Goal: Task Accomplishment & Management: Complete application form

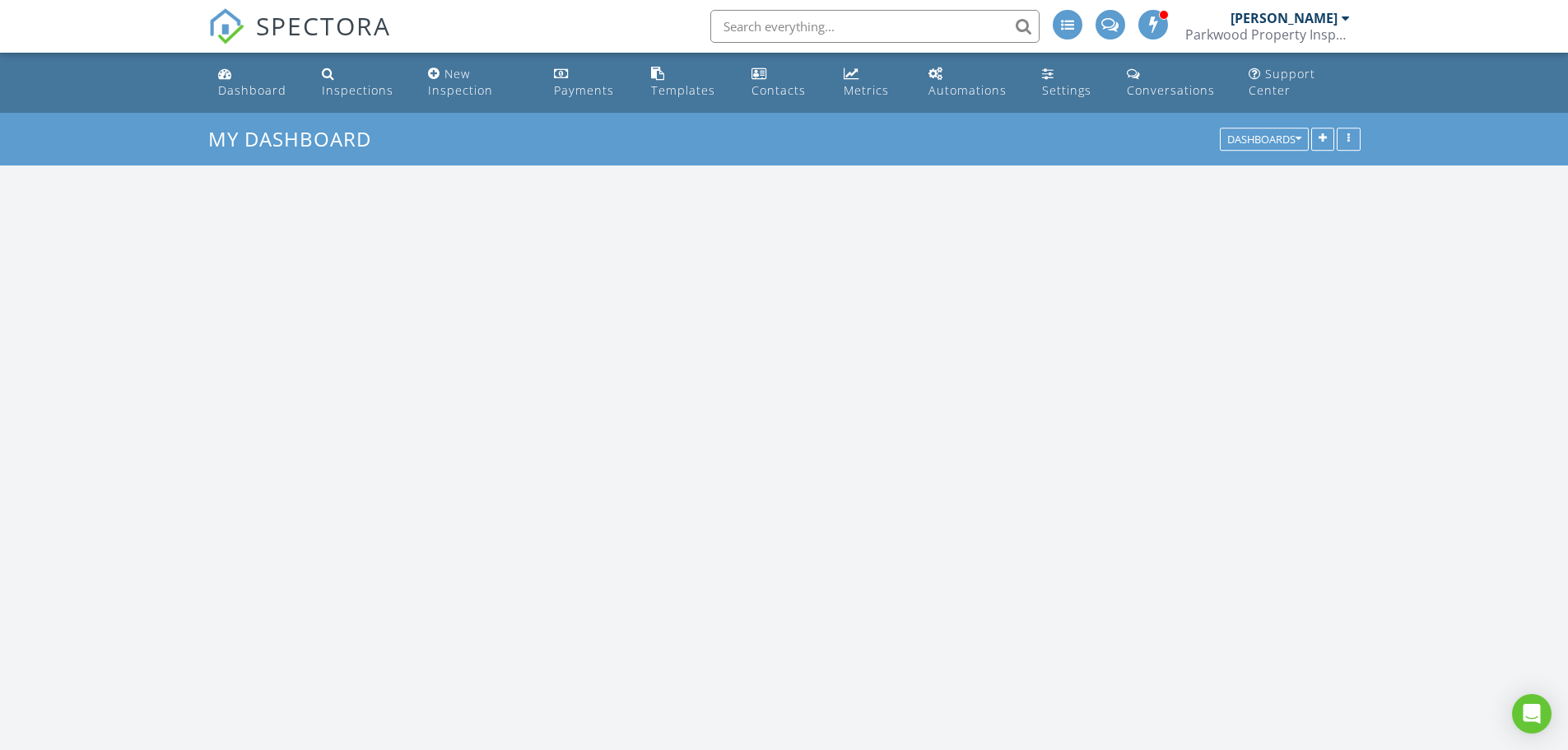
click at [882, 36] on input "text" at bounding box center [875, 26] width 329 height 33
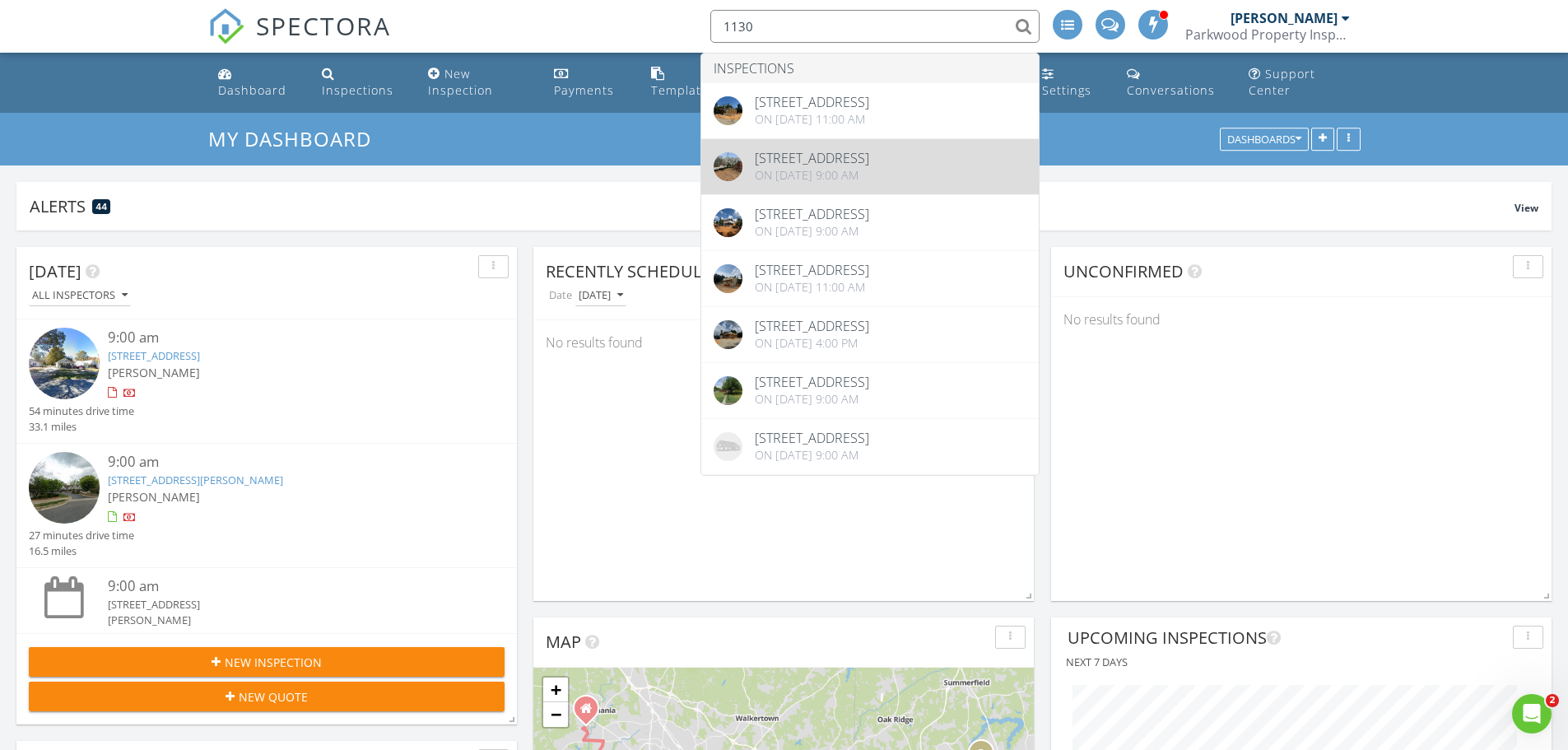
type input "1130"
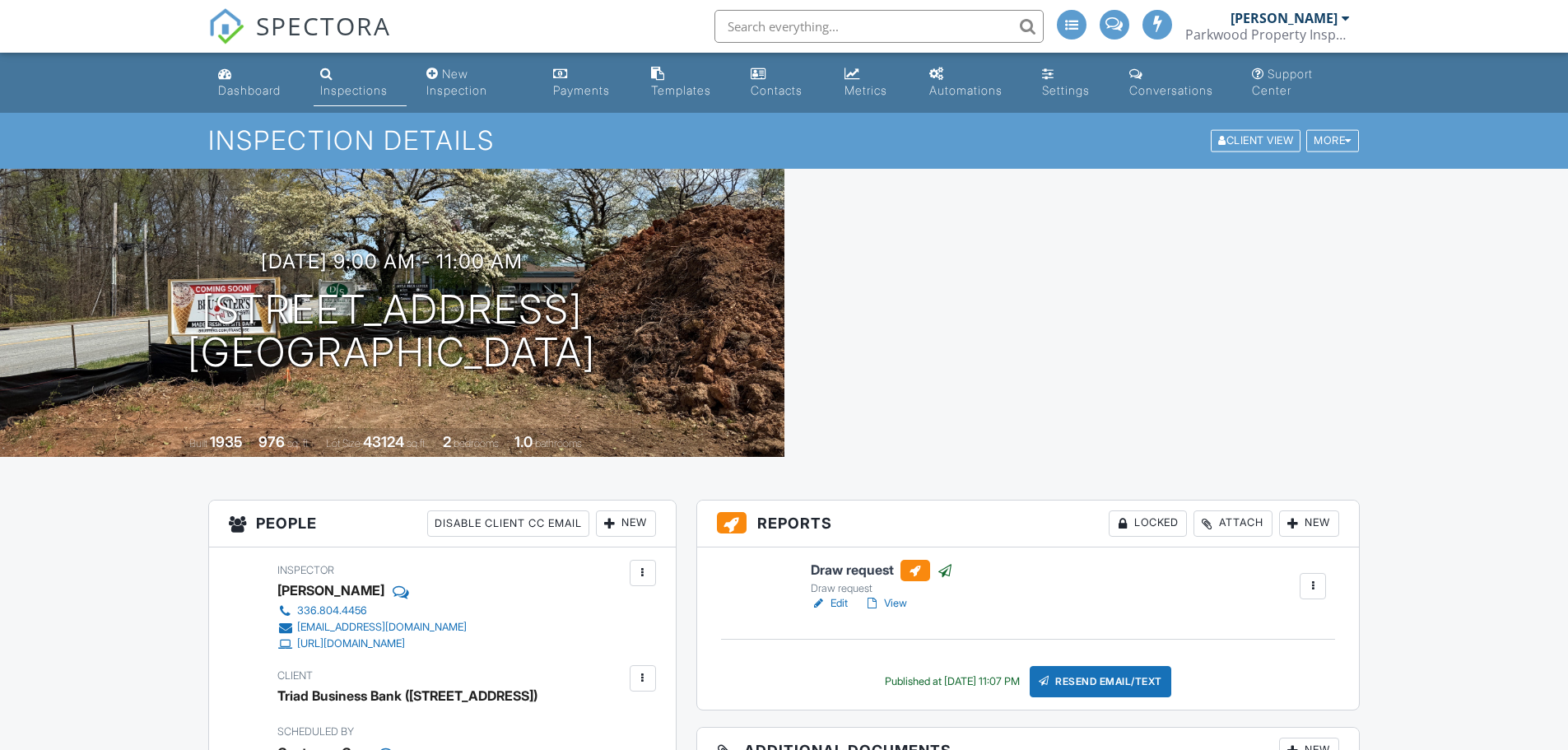
scroll to position [411, 0]
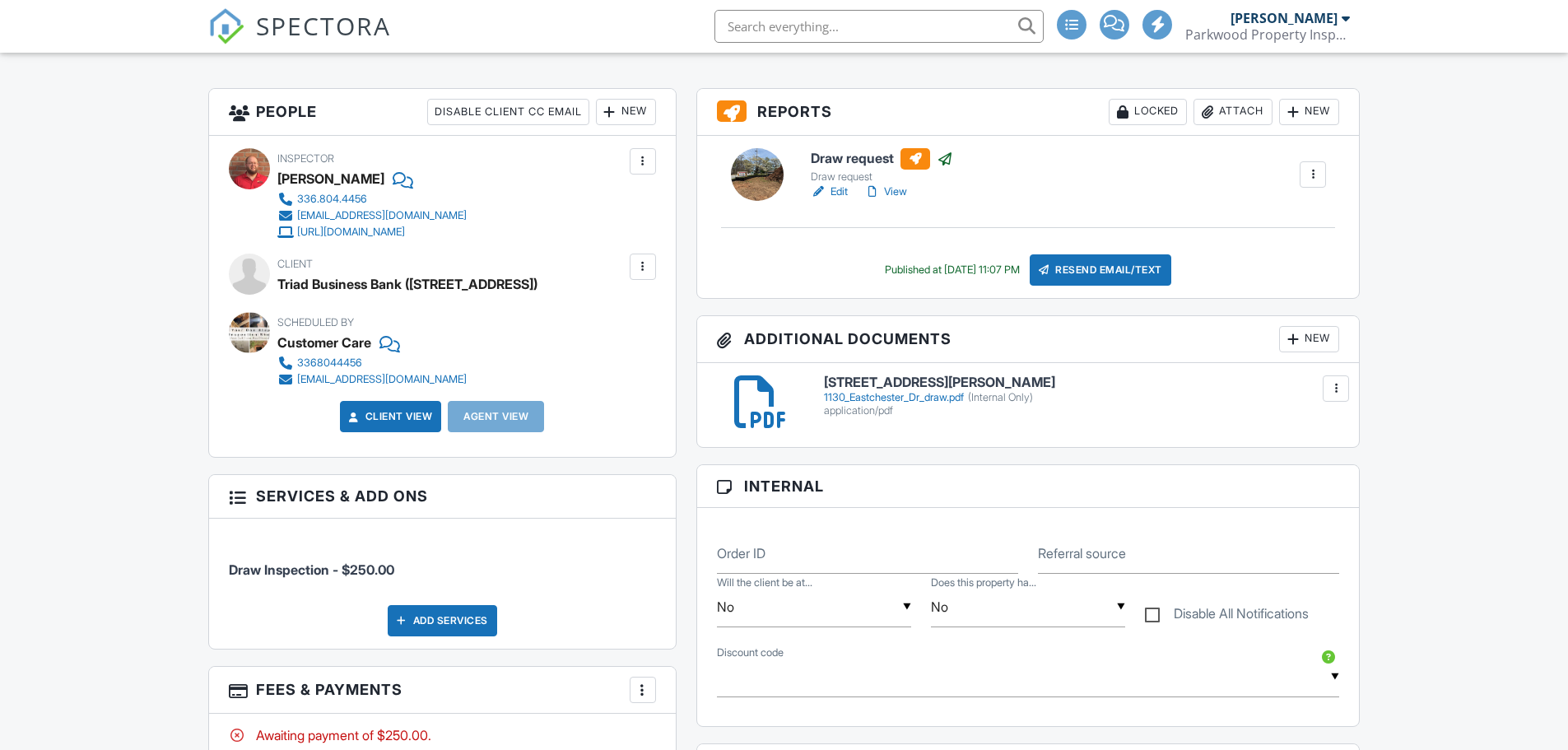
click at [649, 682] on div at bounding box center [643, 690] width 16 height 16
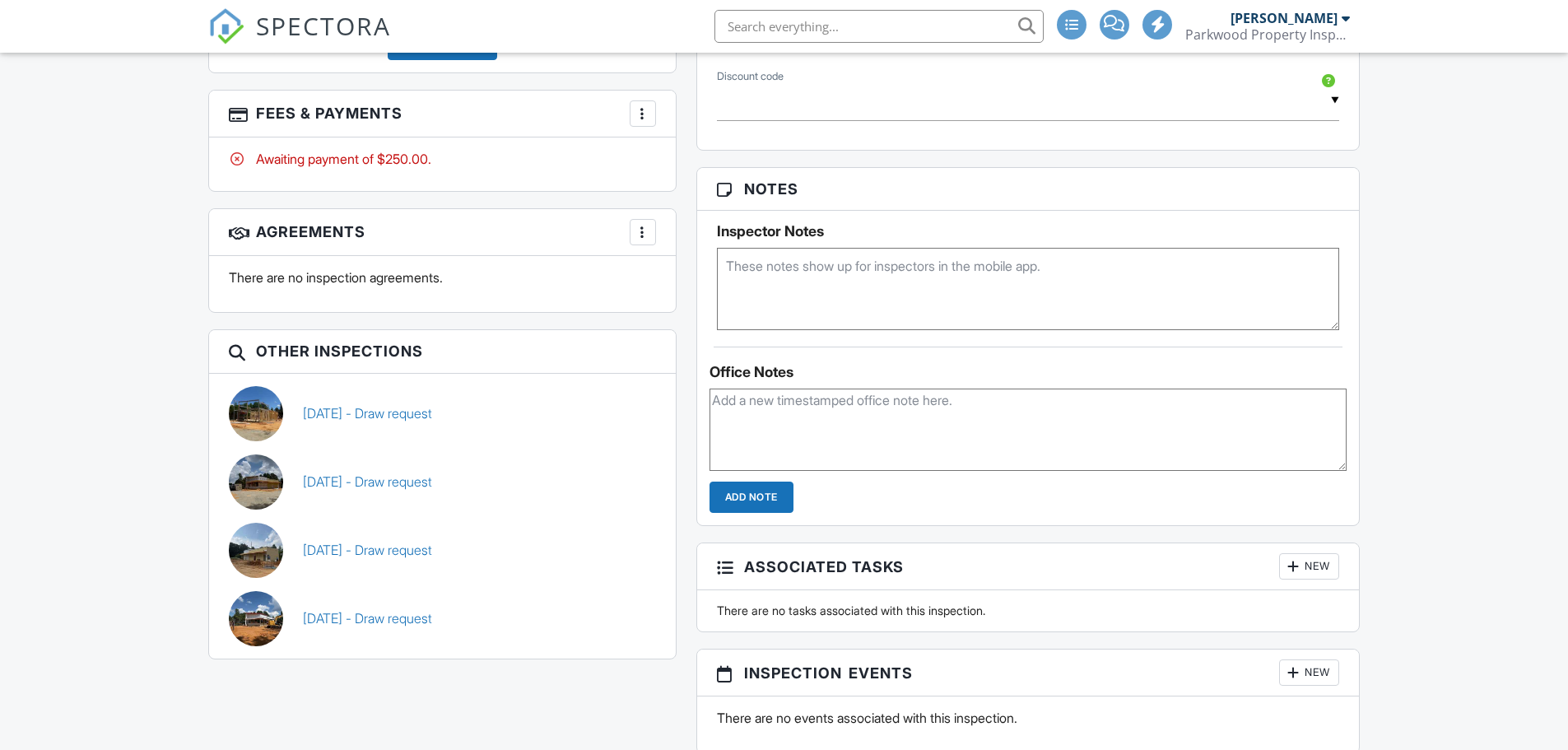
click at [639, 114] on div at bounding box center [643, 114] width 16 height 16
click at [647, 108] on div at bounding box center [643, 114] width 16 height 16
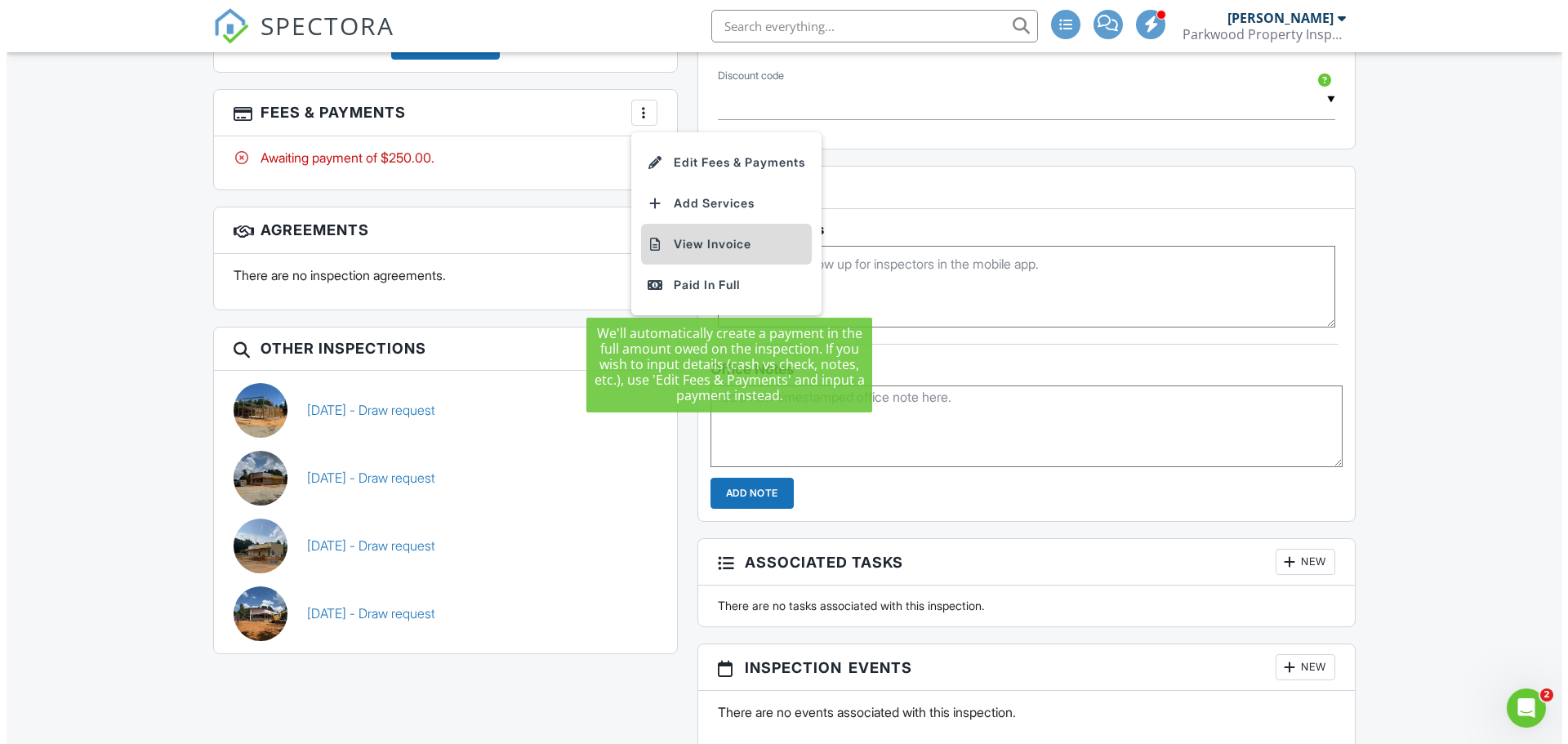
scroll to position [0, 0]
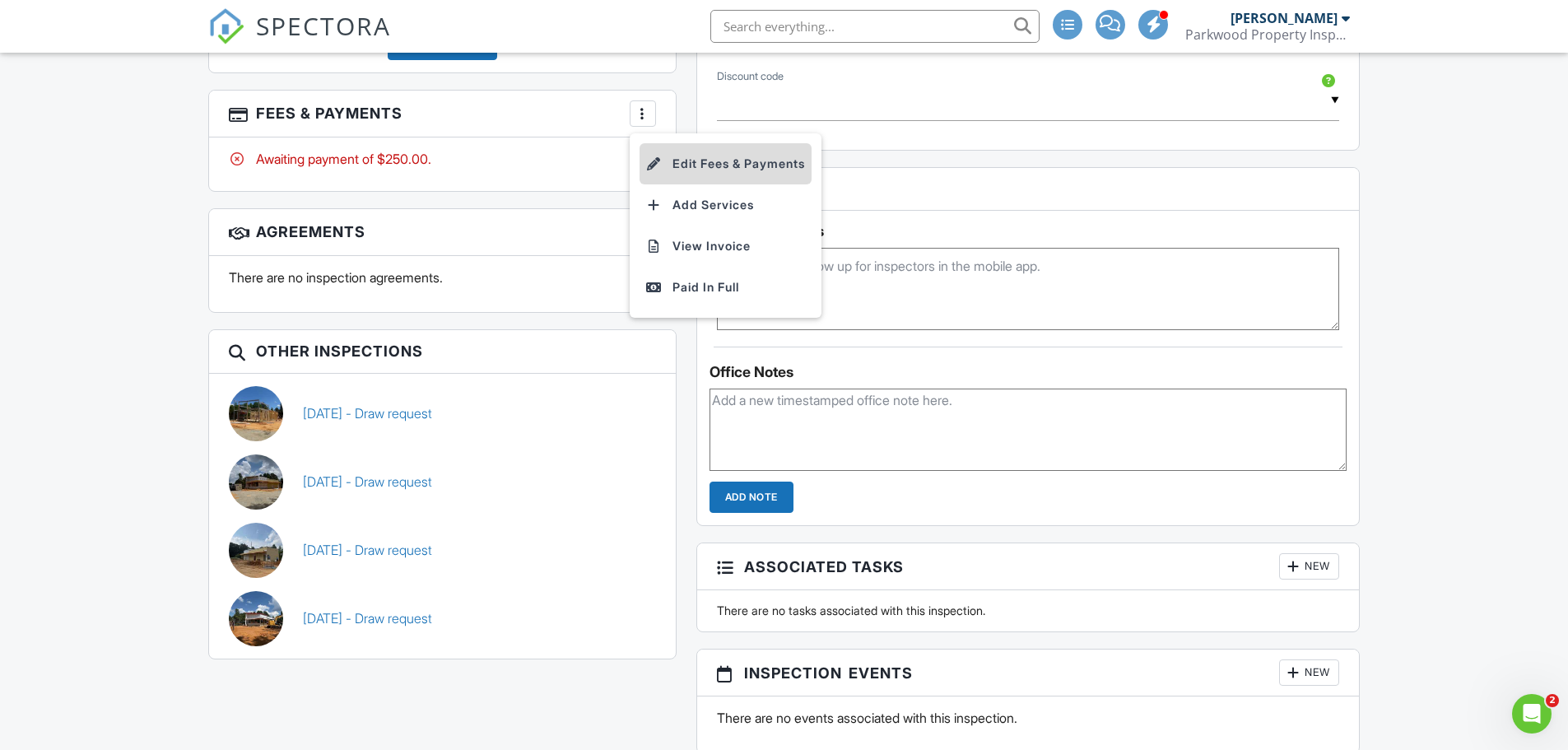
click at [715, 161] on li "Edit Fees & Payments" at bounding box center [725, 163] width 172 height 41
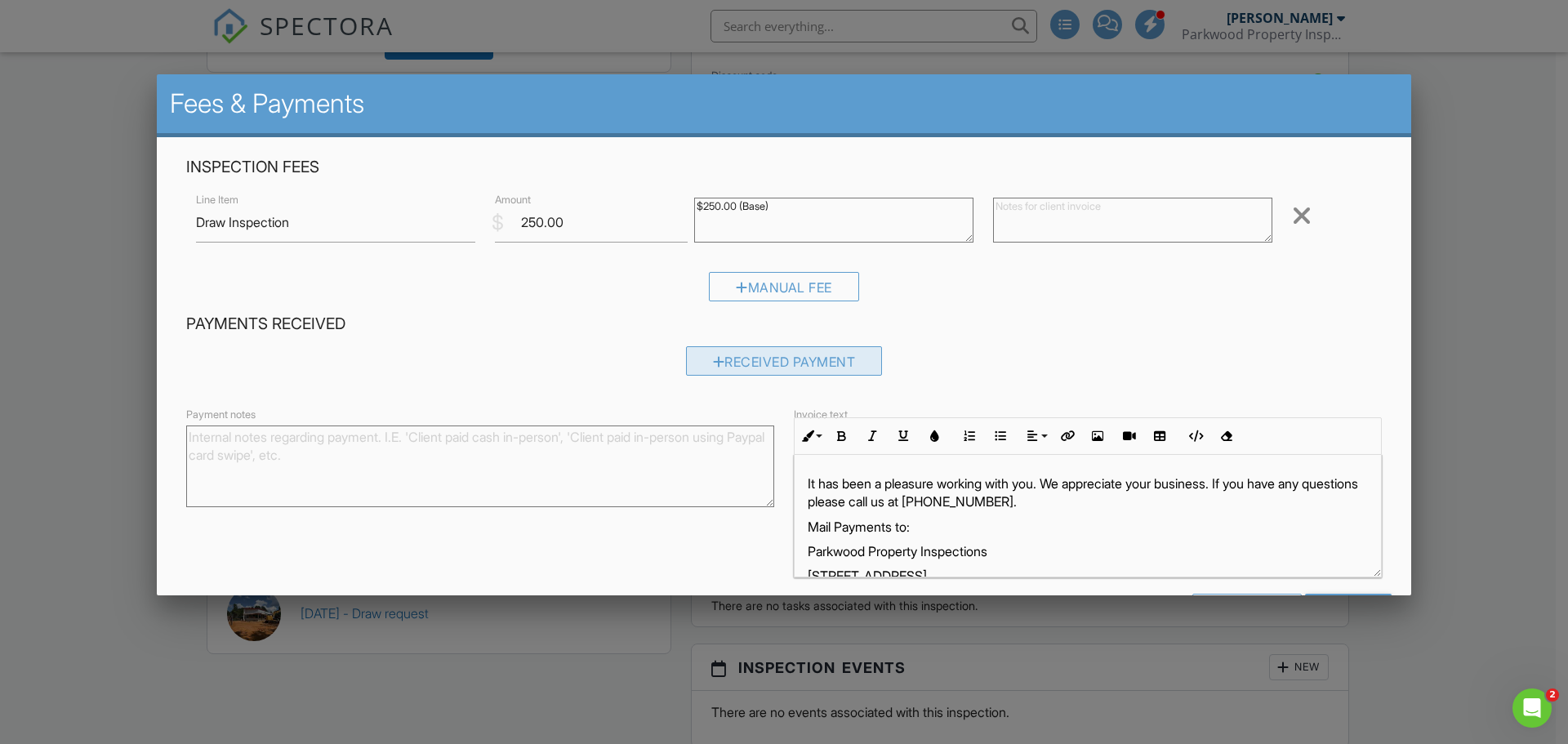
click at [824, 365] on div "Received Payment" at bounding box center [784, 361] width 197 height 29
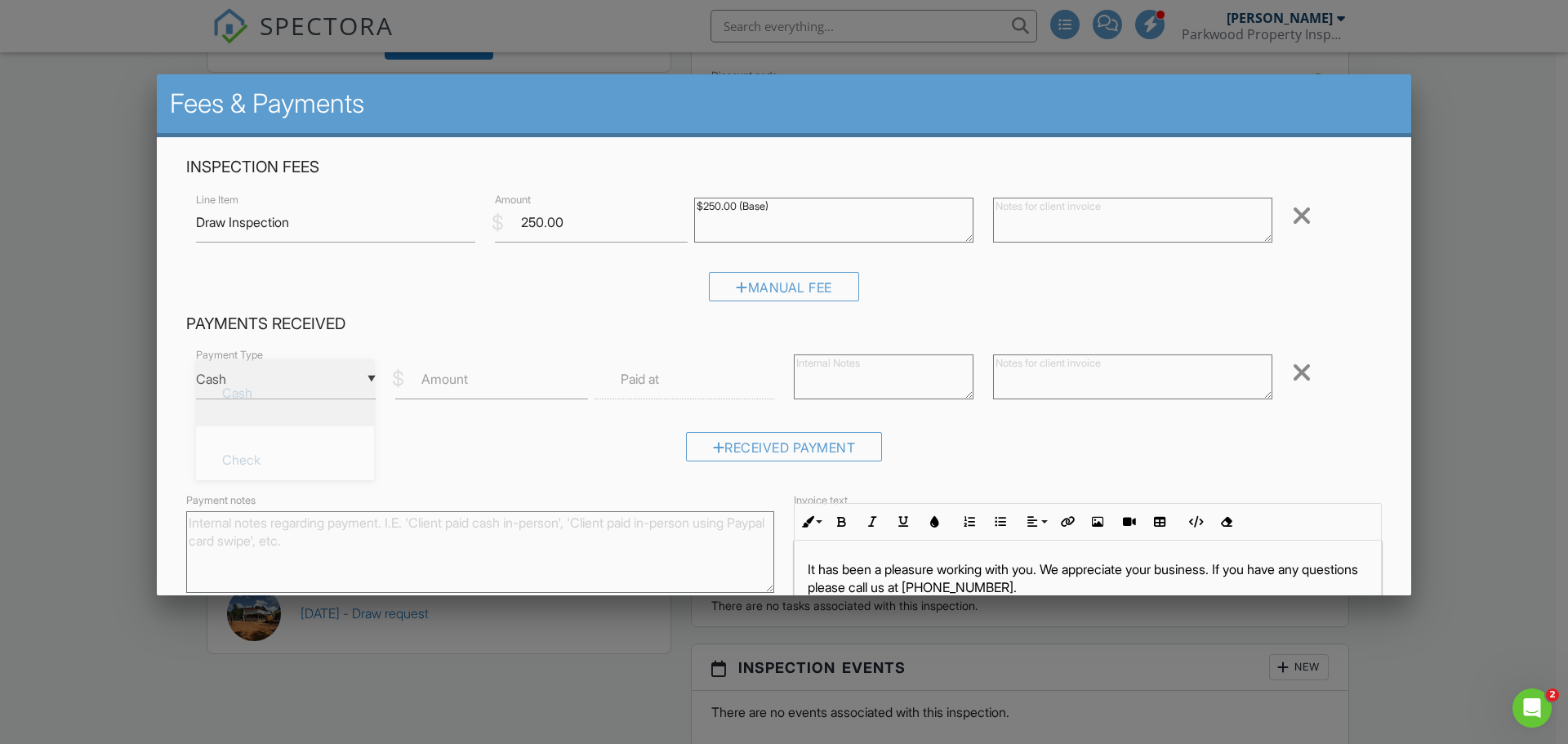
click at [256, 390] on div "▼ Cash Cash Check On-Site Card Other Cash Check On-Site Card Other" at bounding box center [286, 379] width 180 height 40
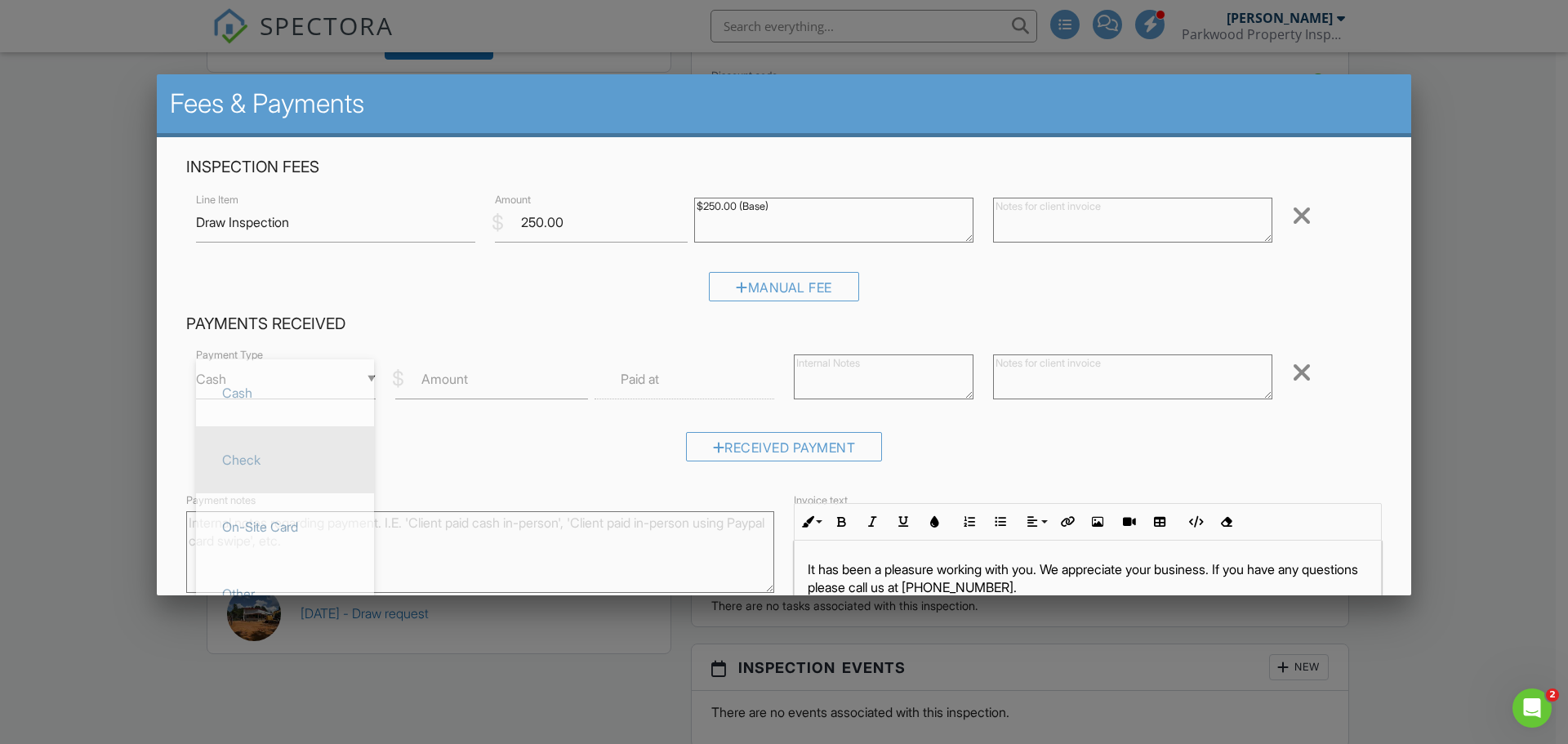
click at [256, 463] on span "Check" at bounding box center [285, 460] width 152 height 41
type input "Check"
click at [450, 376] on label "Amount" at bounding box center [444, 379] width 46 height 18
click at [450, 376] on input "Amount" at bounding box center [491, 379] width 193 height 40
type input "250"
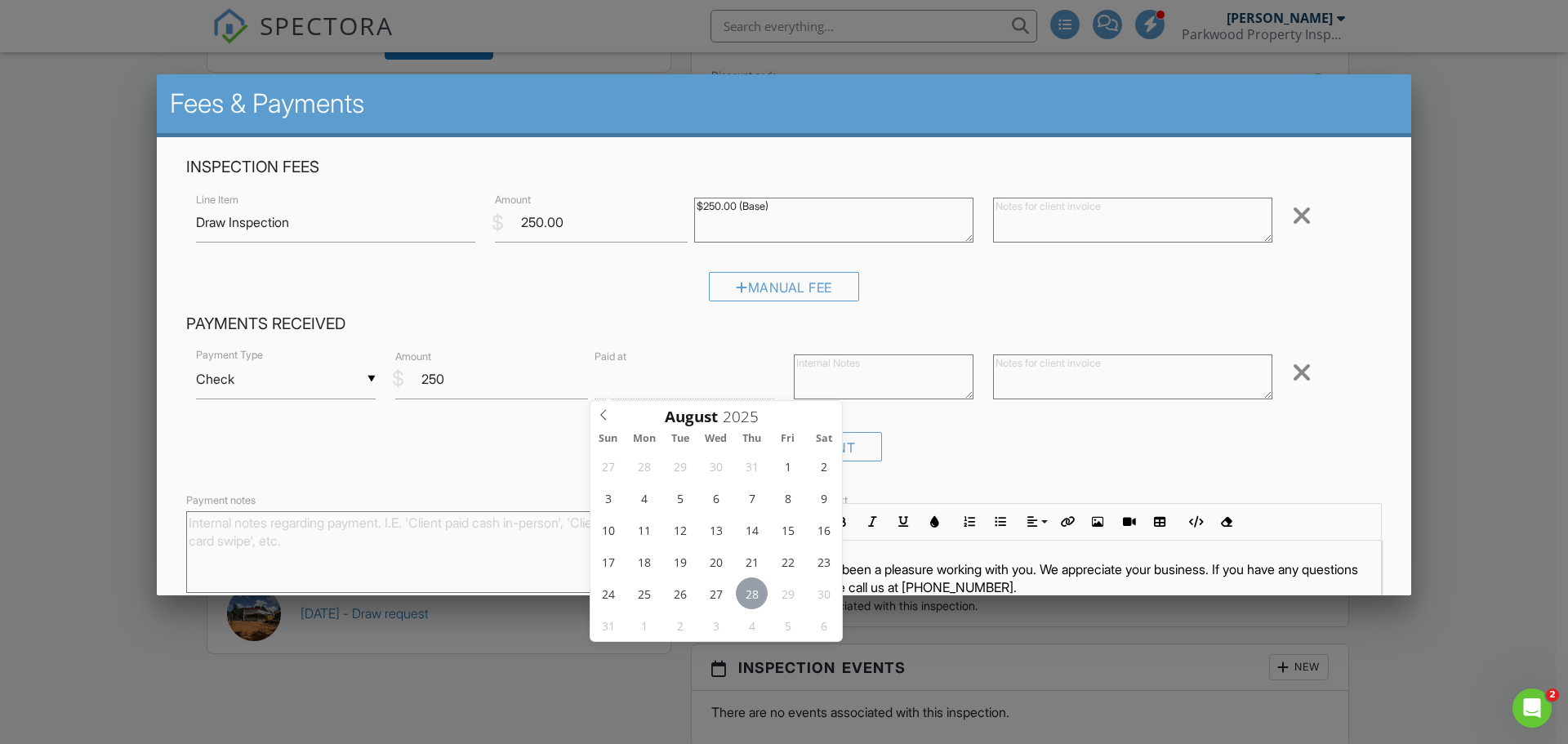
type input "10"
type input "08/28/2025 10:00 AM"
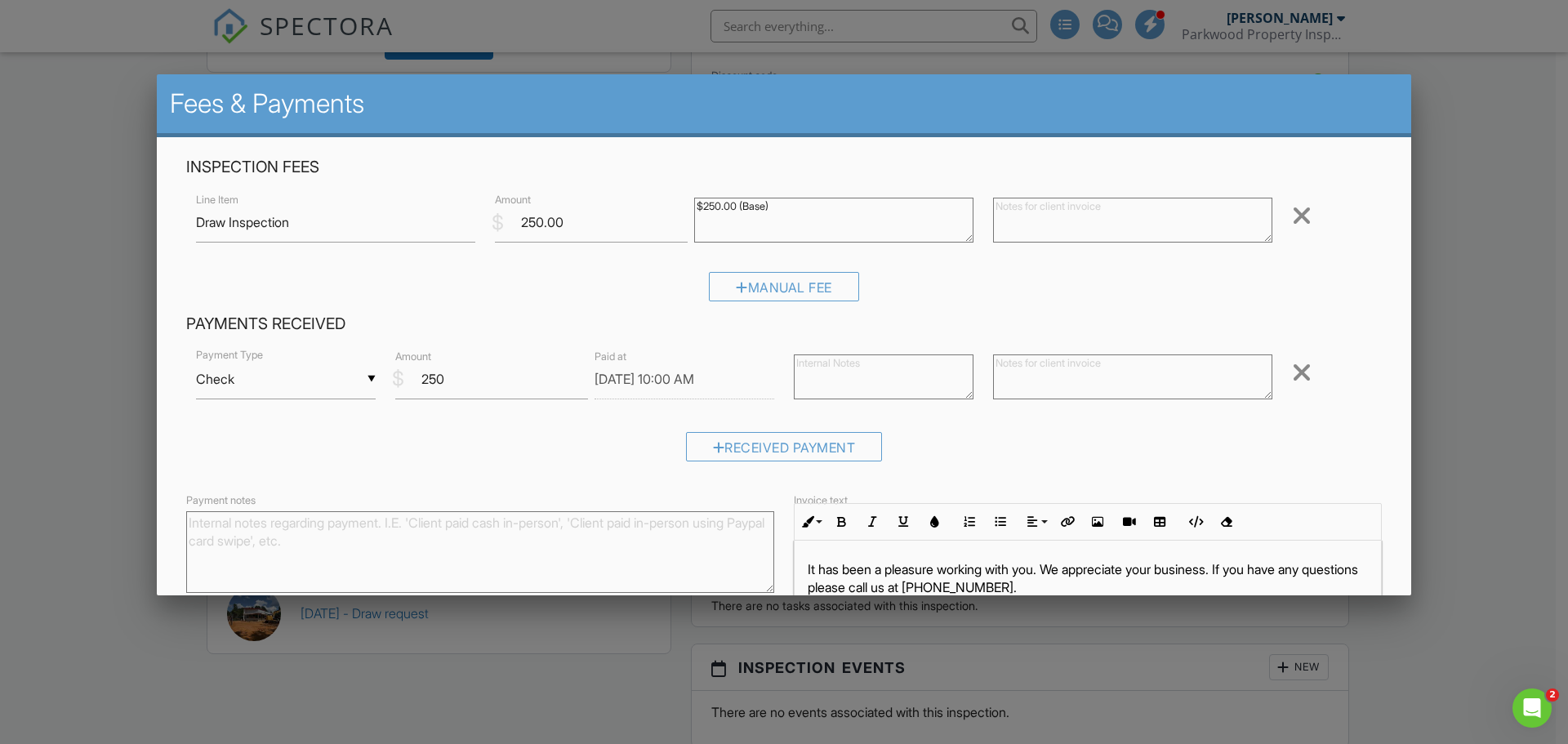
click at [816, 381] on textarea at bounding box center [883, 377] width 180 height 45
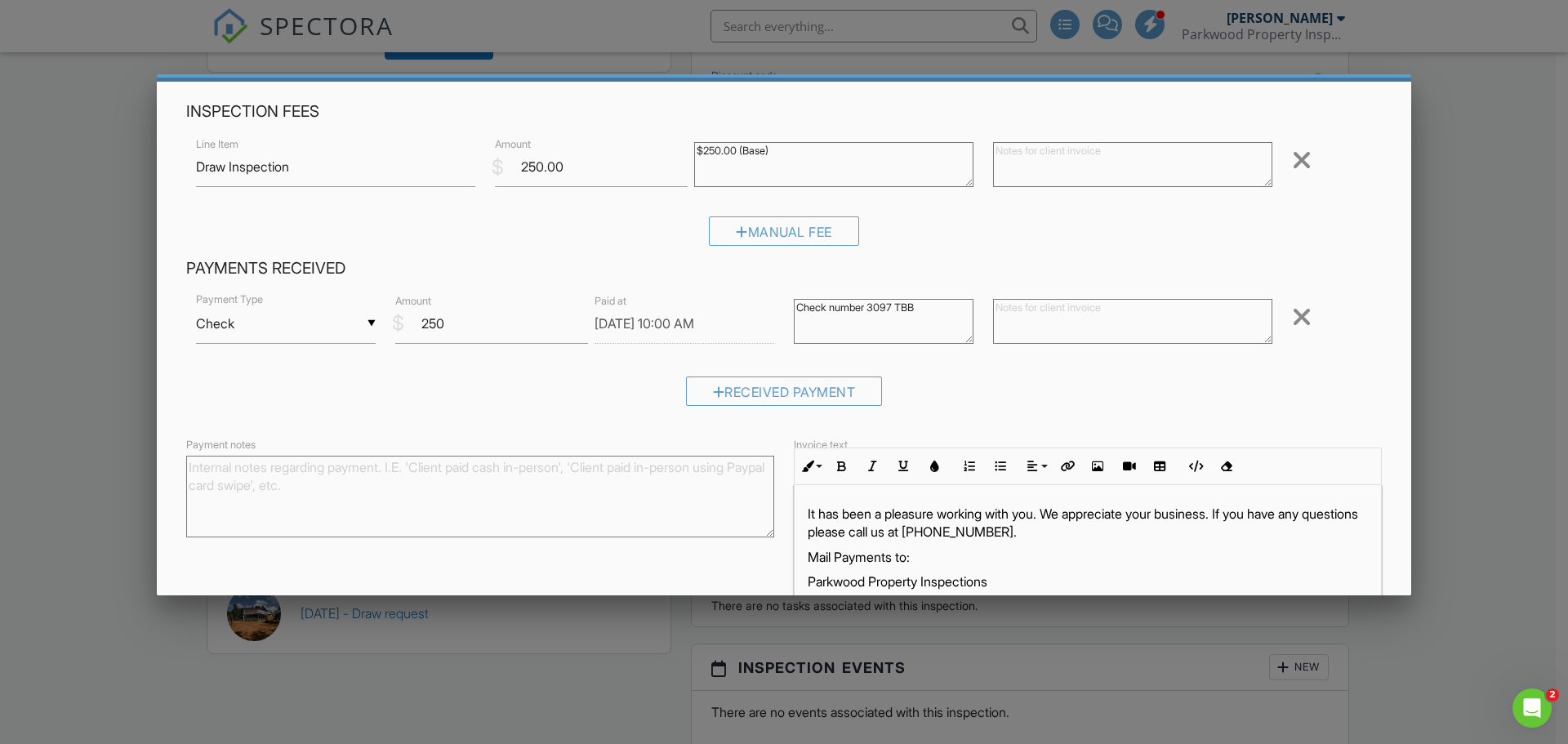
scroll to position [146, 0]
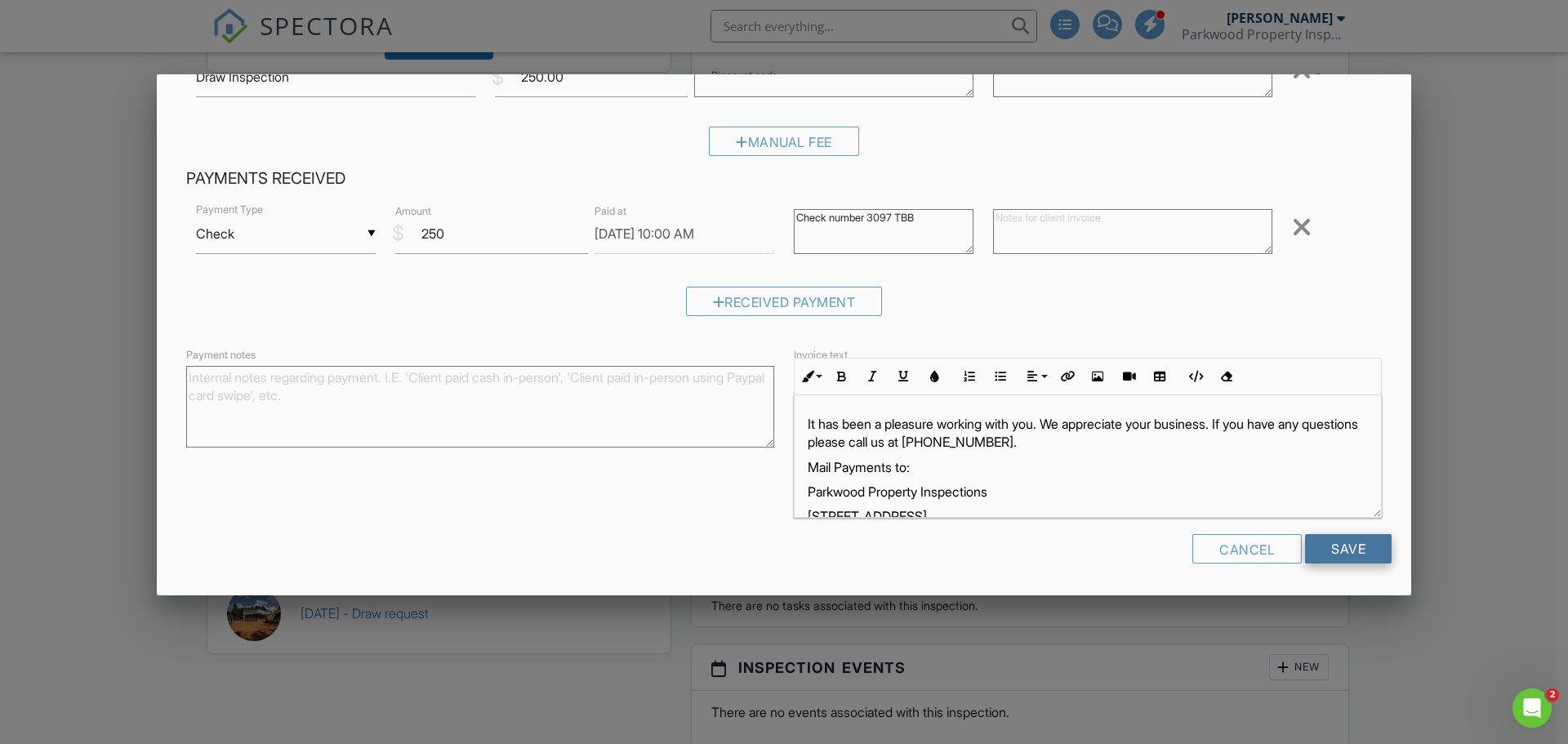
type textarea "Check number 3097 TBB"
click at [1320, 547] on input "Save" at bounding box center [1348, 548] width 87 height 29
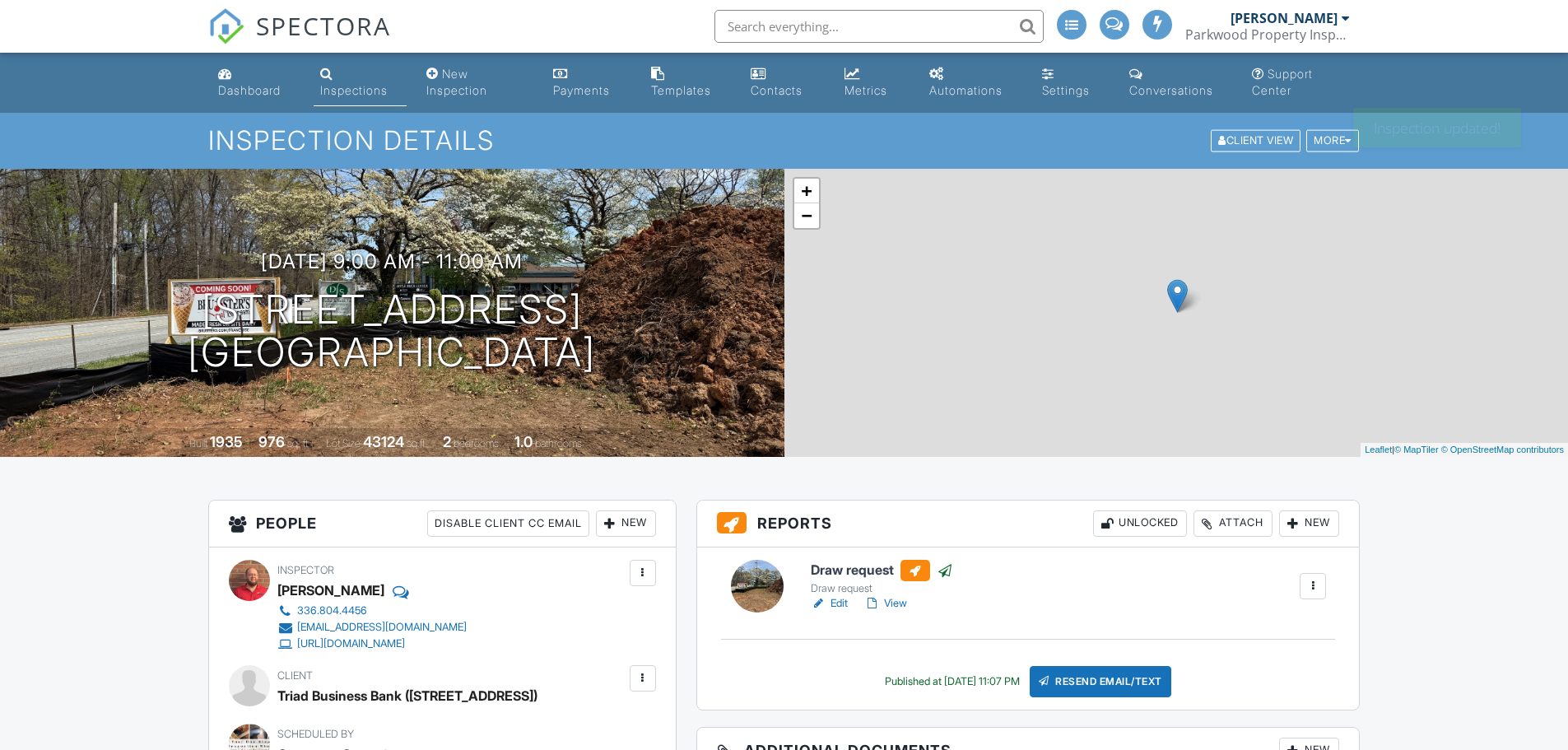
click at [942, 21] on input "text" at bounding box center [878, 26] width 329 height 33
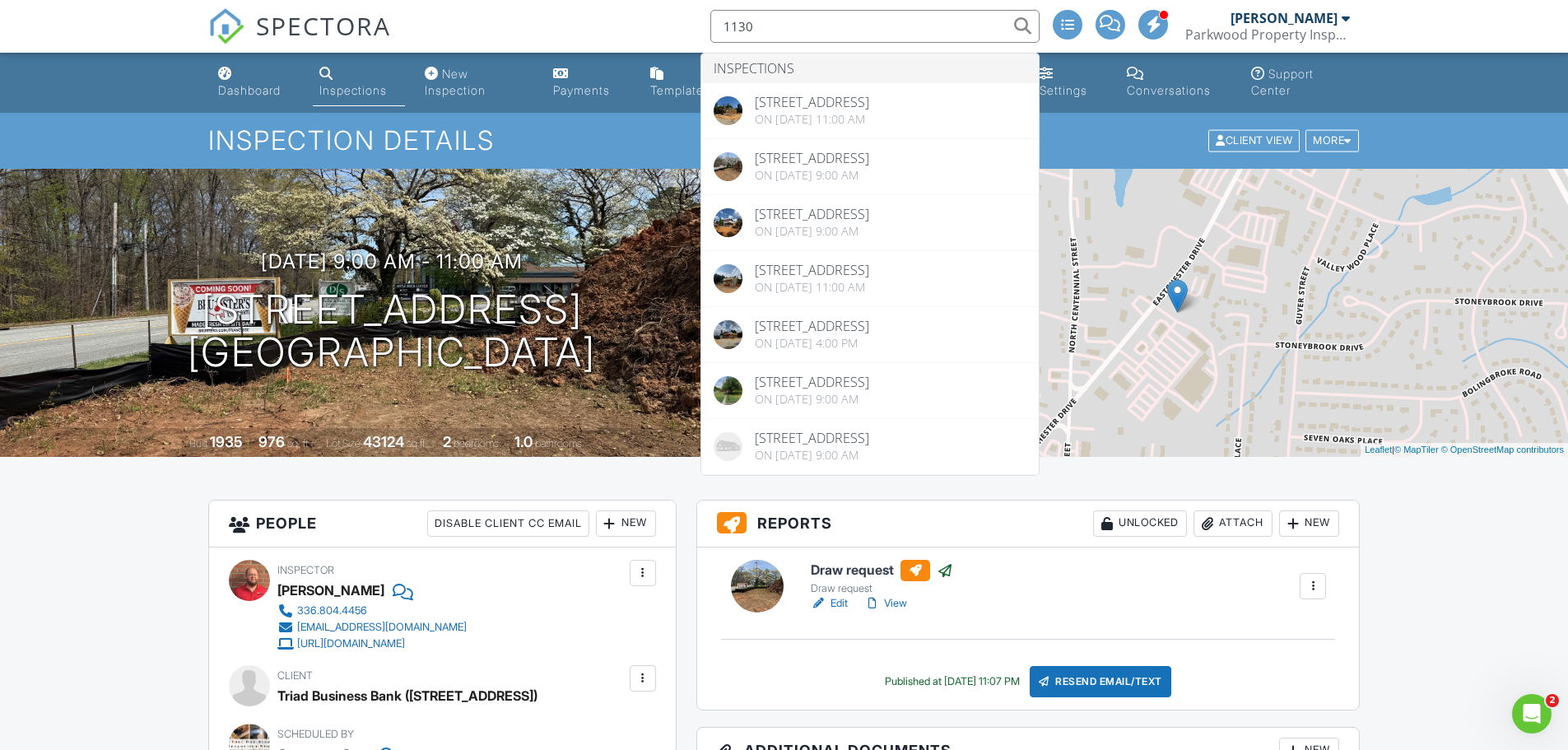
click at [824, 22] on input "1130" at bounding box center [875, 26] width 329 height 33
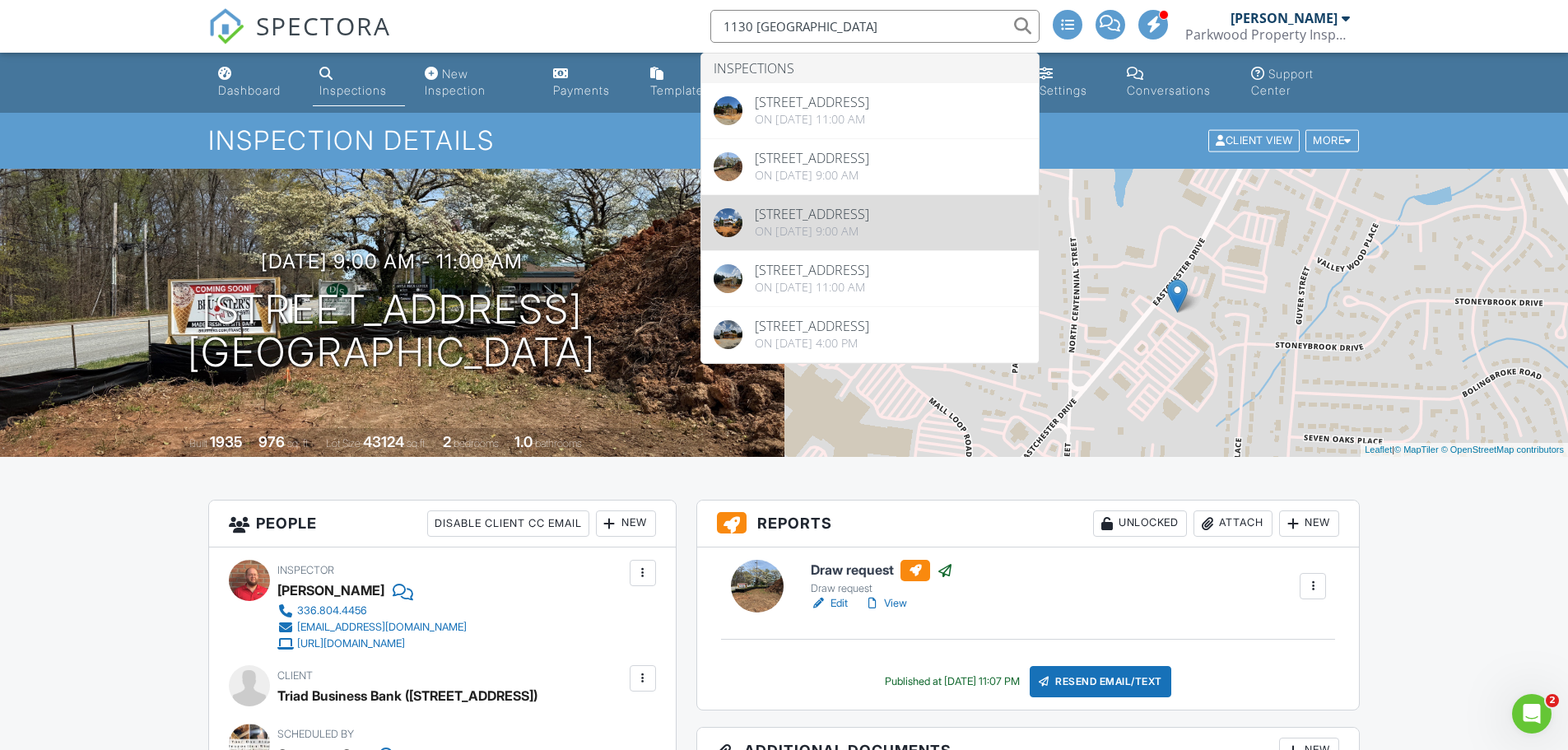
type input "1130 eastchester"
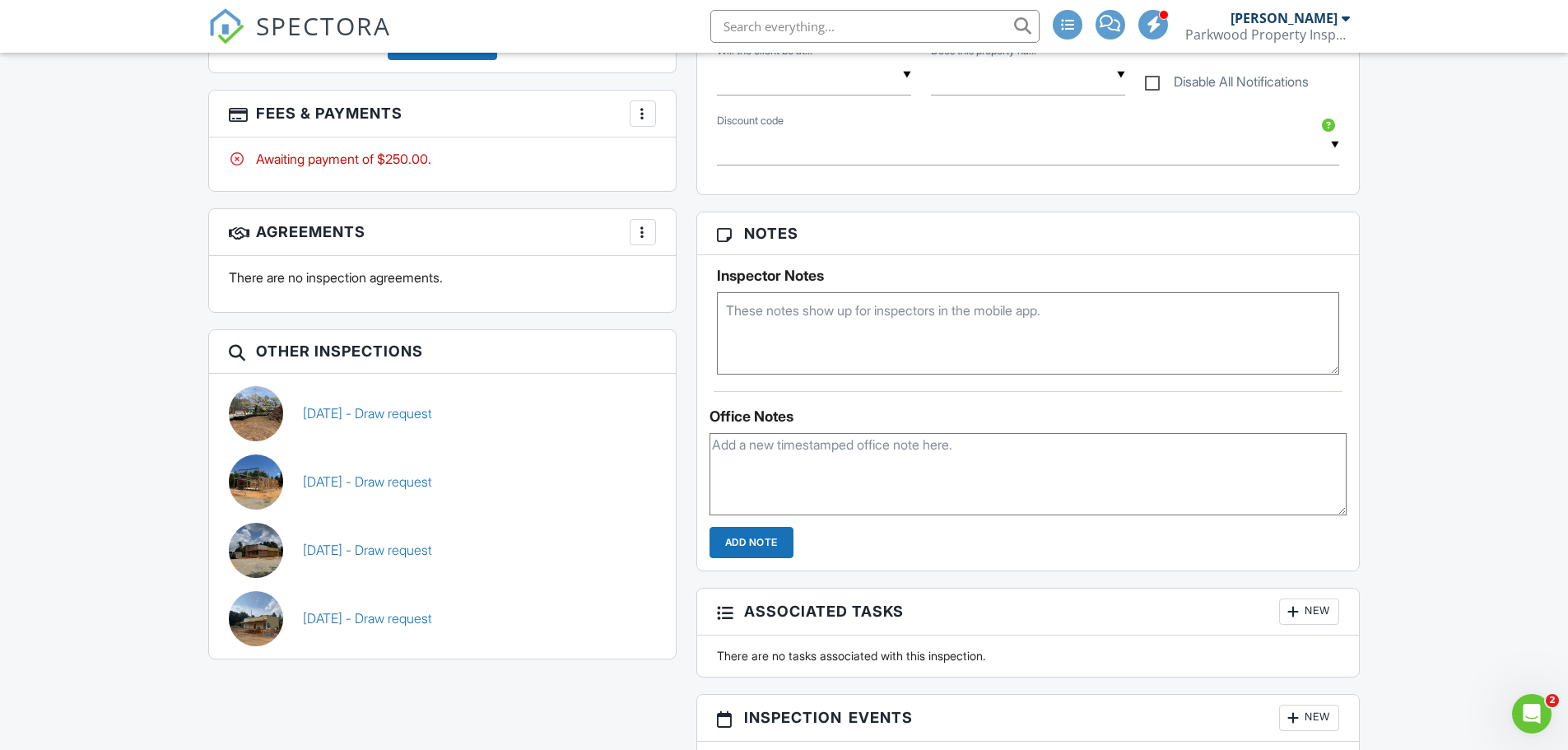
click at [643, 112] on div at bounding box center [643, 114] width 16 height 16
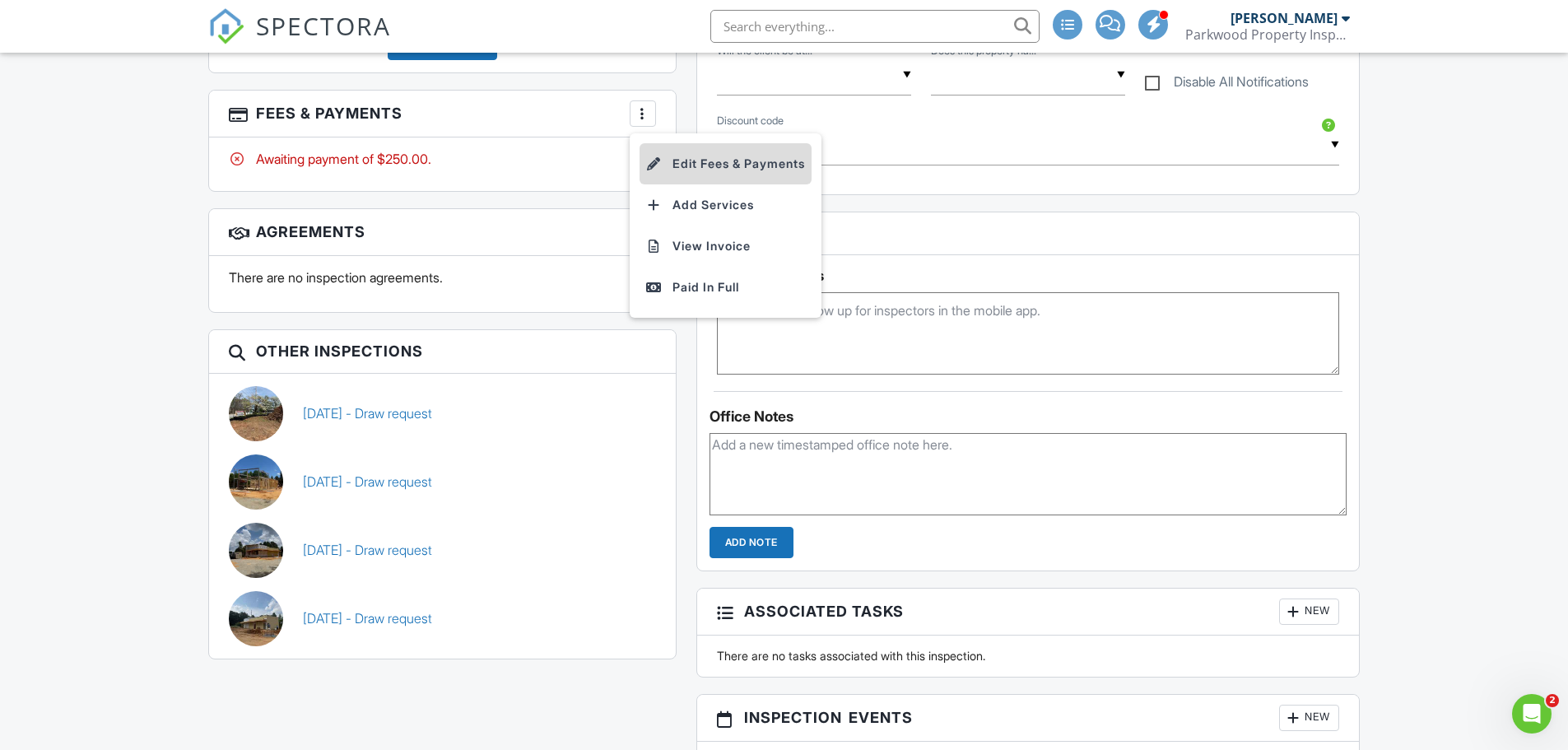
click at [732, 172] on li "Edit Fees & Payments" at bounding box center [725, 163] width 172 height 41
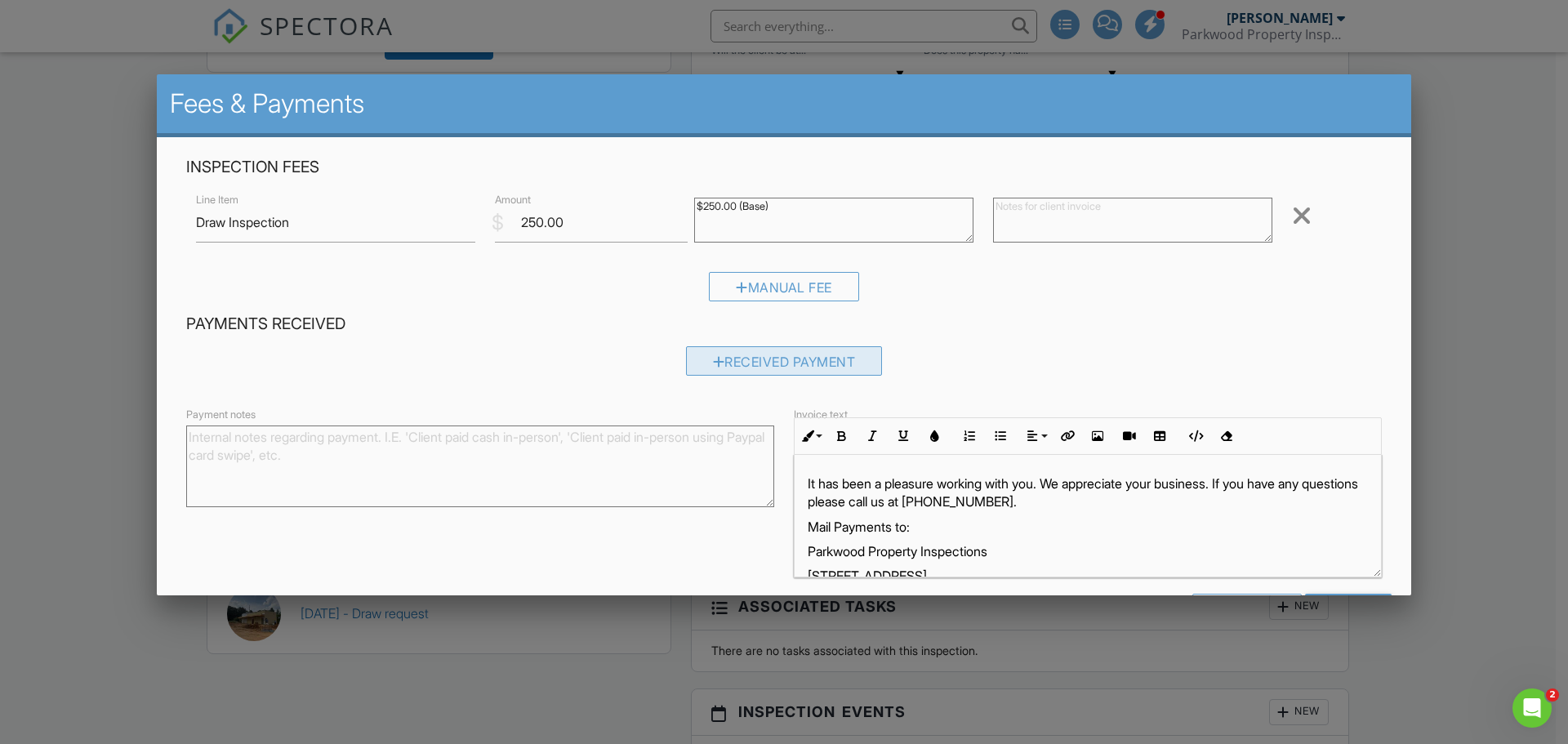
click at [805, 363] on div "Received Payment" at bounding box center [784, 361] width 197 height 29
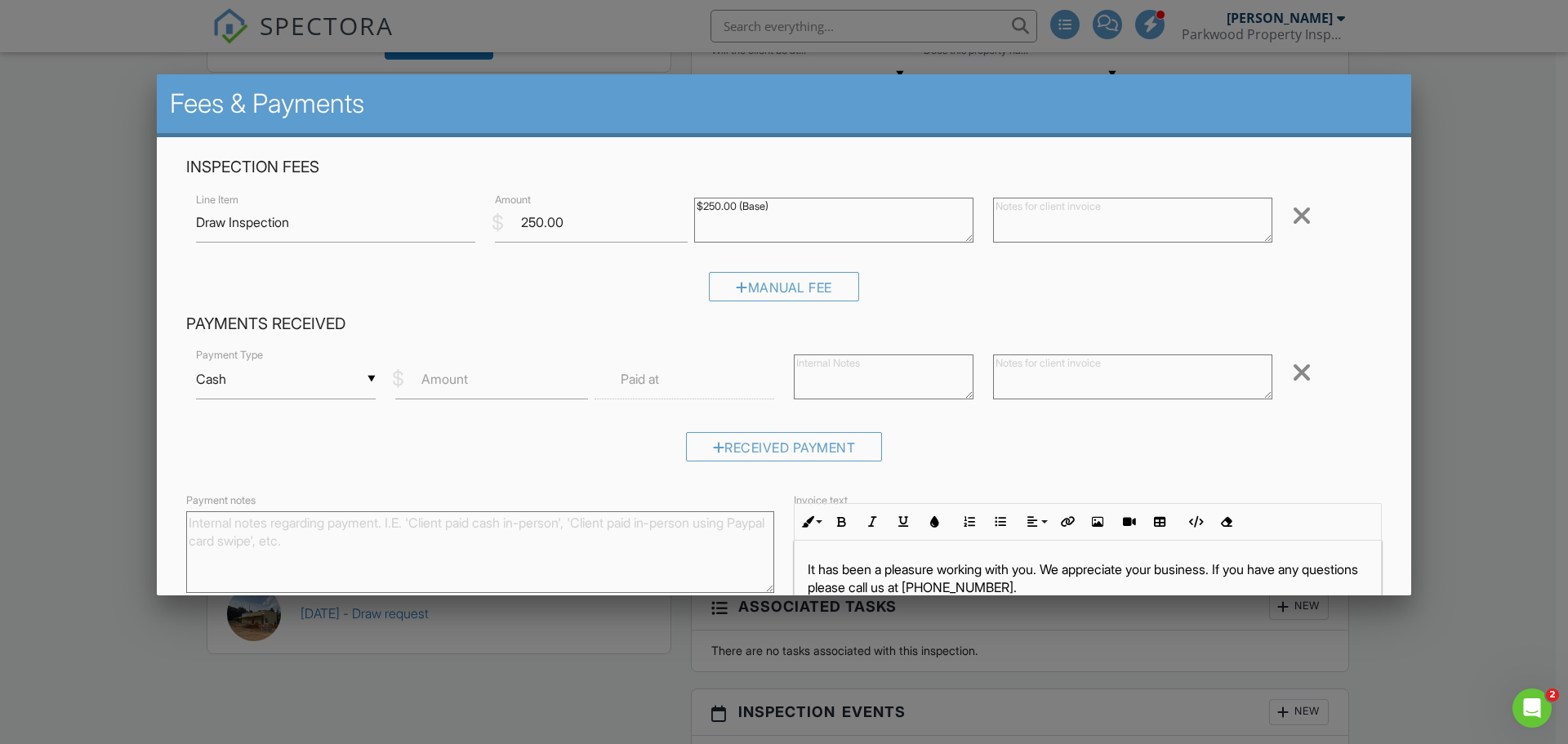
click at [366, 377] on div "▼ Cash Cash Check On-Site Card Other Cash Check On-Site Card Other" at bounding box center [286, 379] width 180 height 40
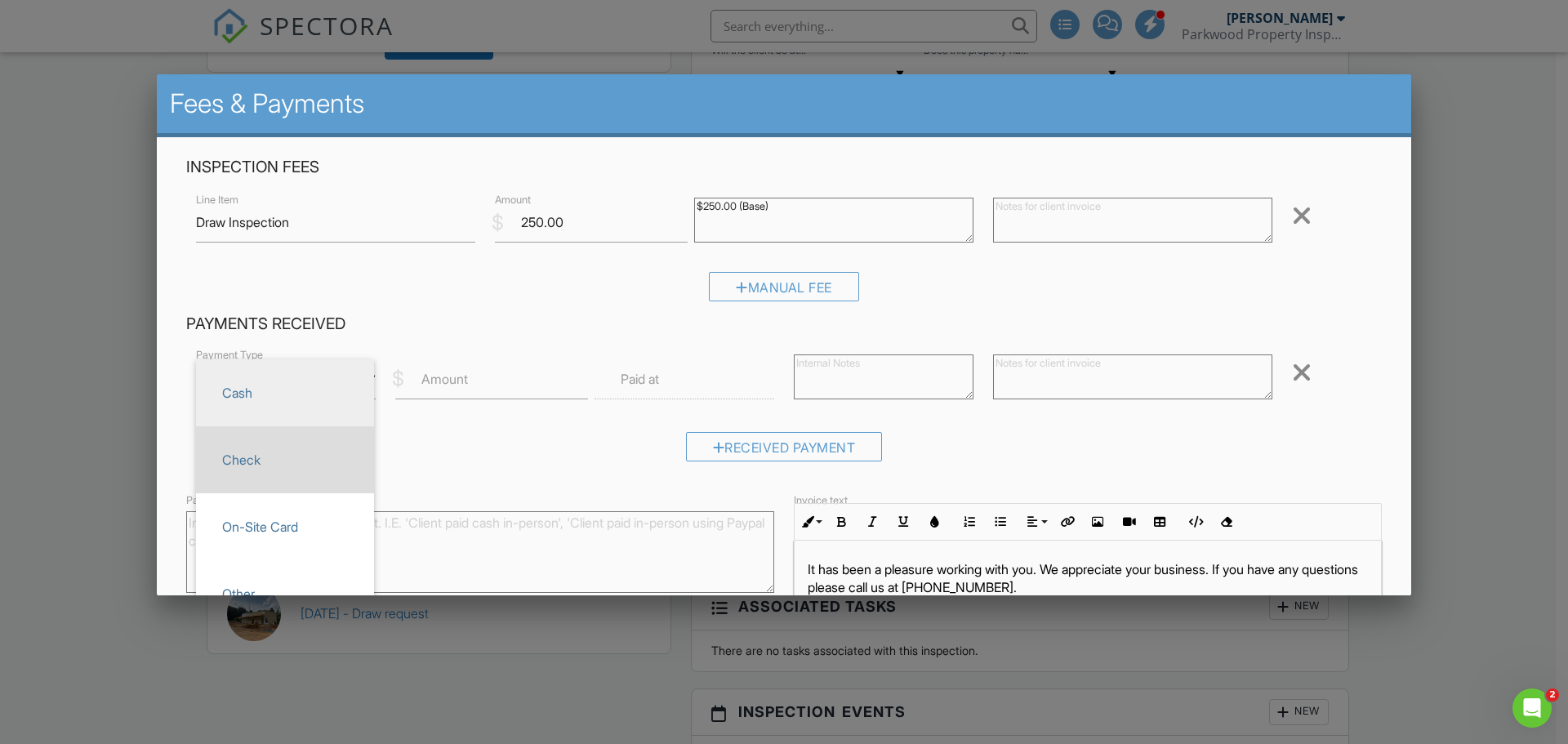
click at [318, 458] on span "Check" at bounding box center [285, 460] width 152 height 41
type input "Check"
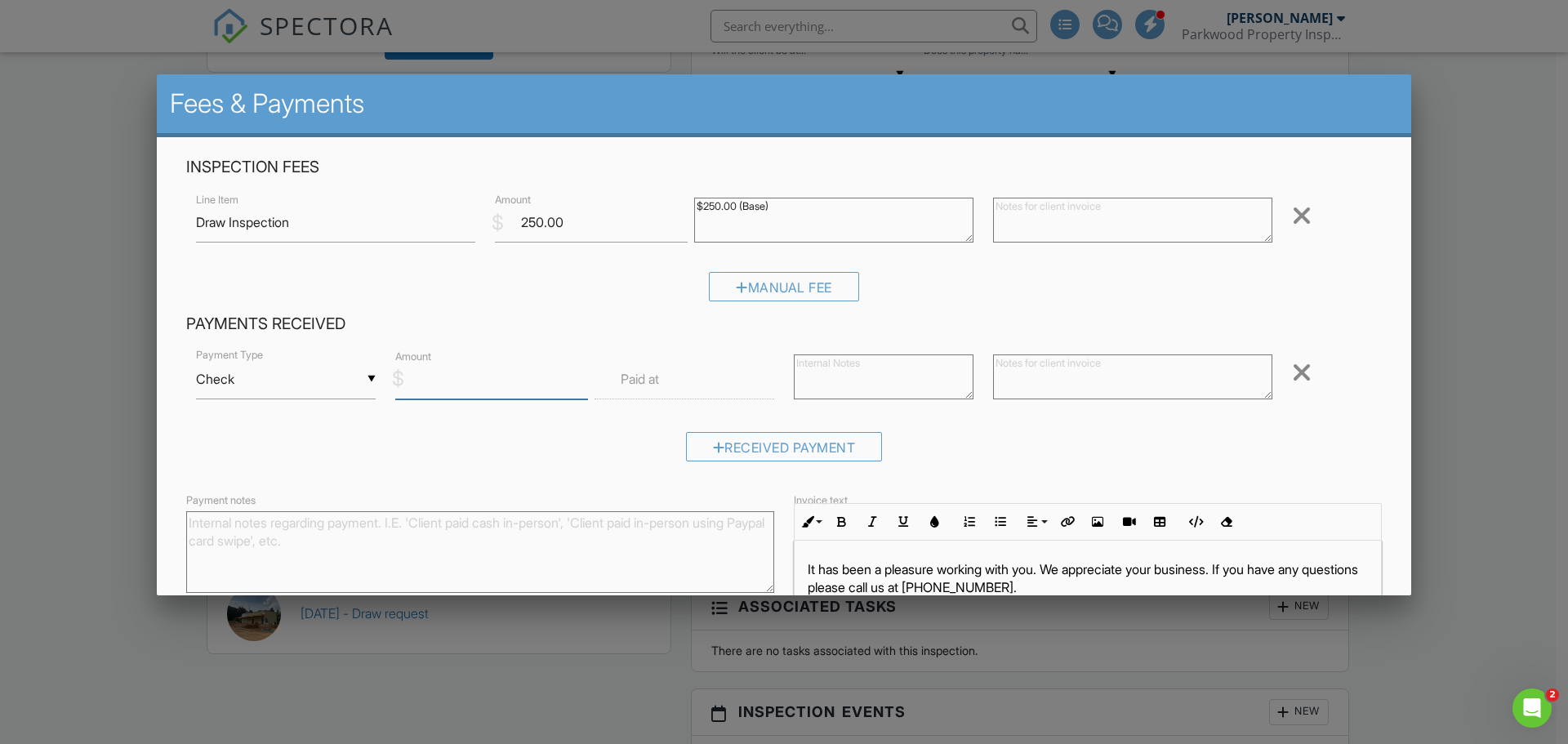
click at [479, 386] on input "Amount" at bounding box center [491, 379] width 193 height 40
type input "250"
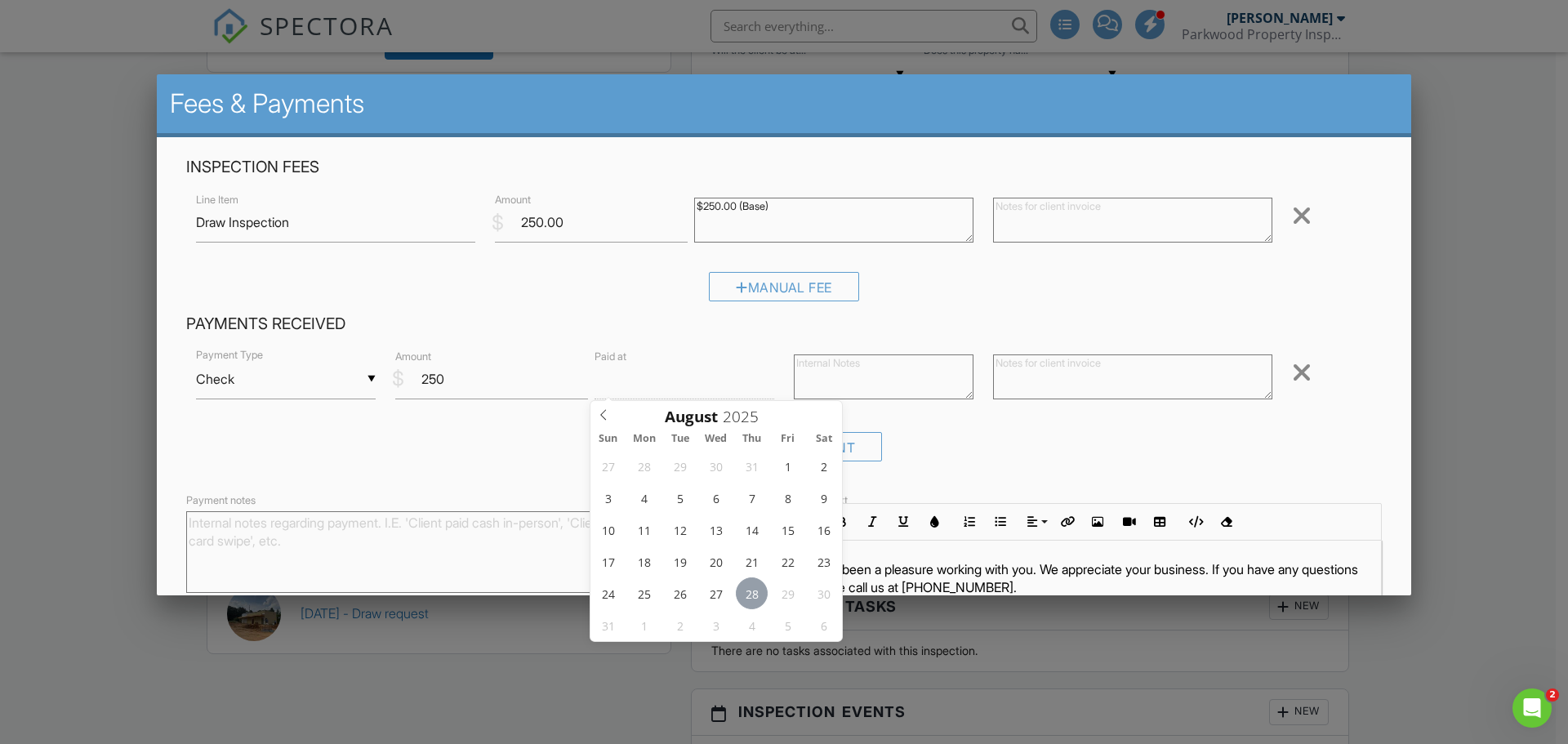
type input "10"
type input "08/28/2025 10:00 AM"
click at [826, 377] on textarea at bounding box center [883, 377] width 180 height 45
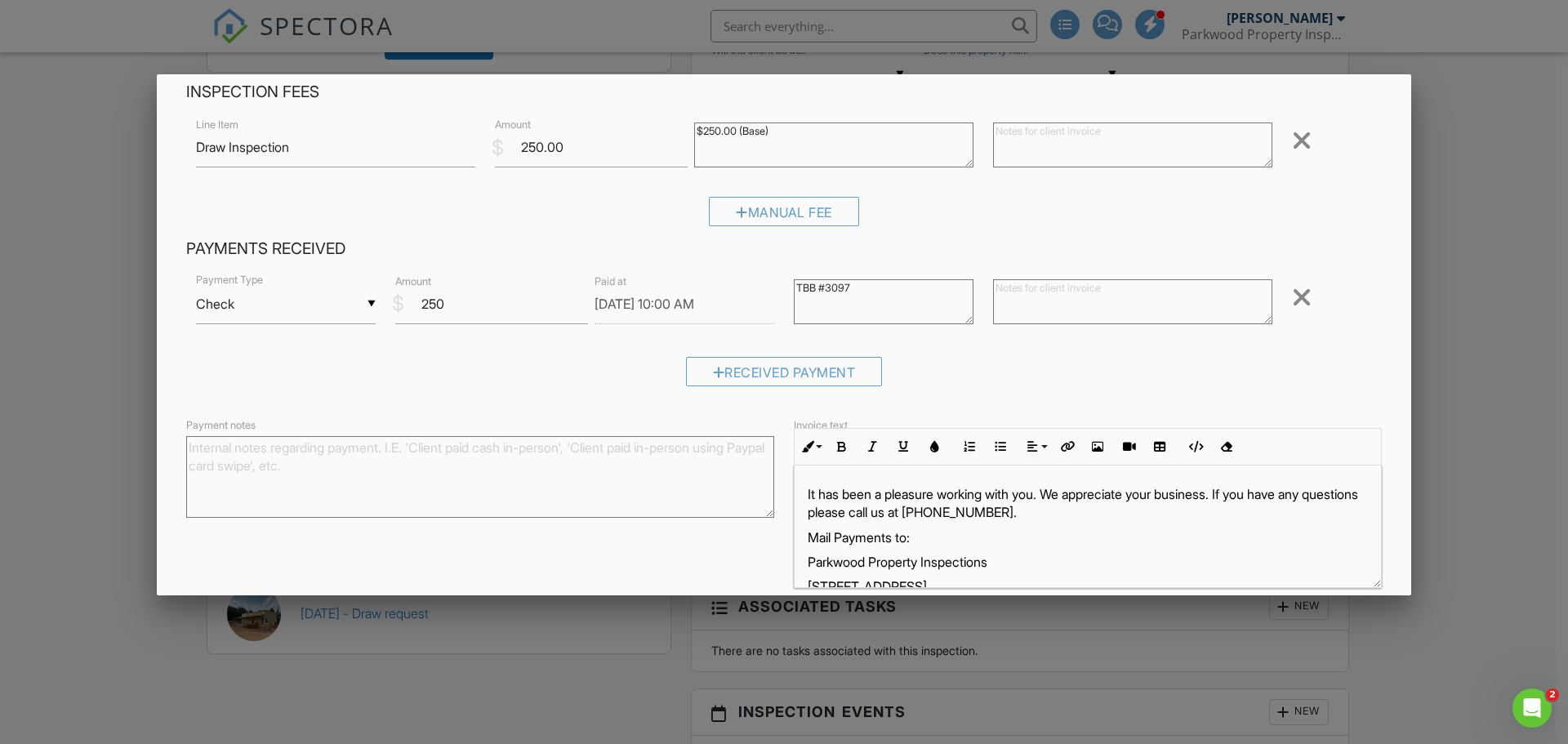
scroll to position [146, 0]
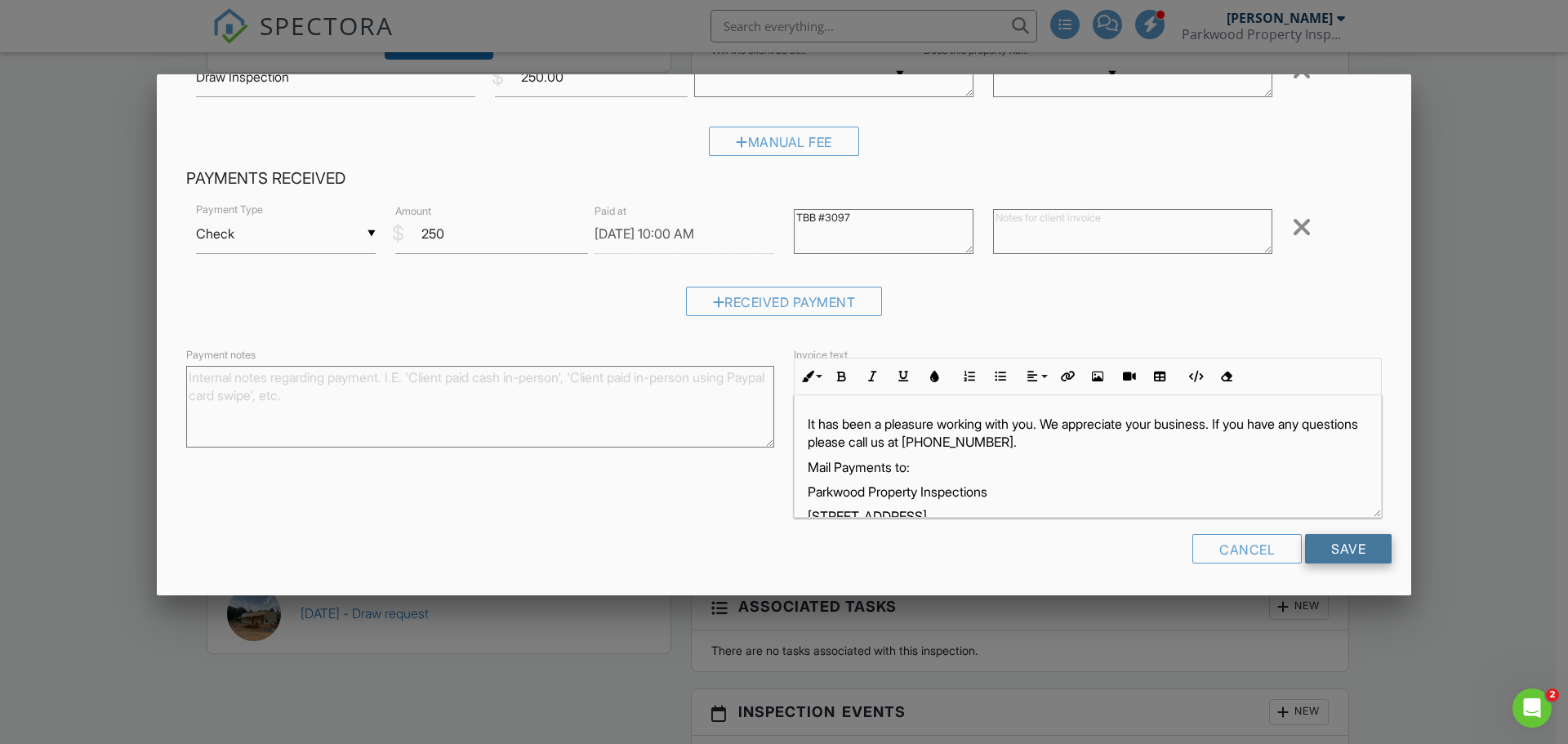
type textarea "TBB #3097"
click at [1327, 554] on input "Save" at bounding box center [1348, 548] width 87 height 29
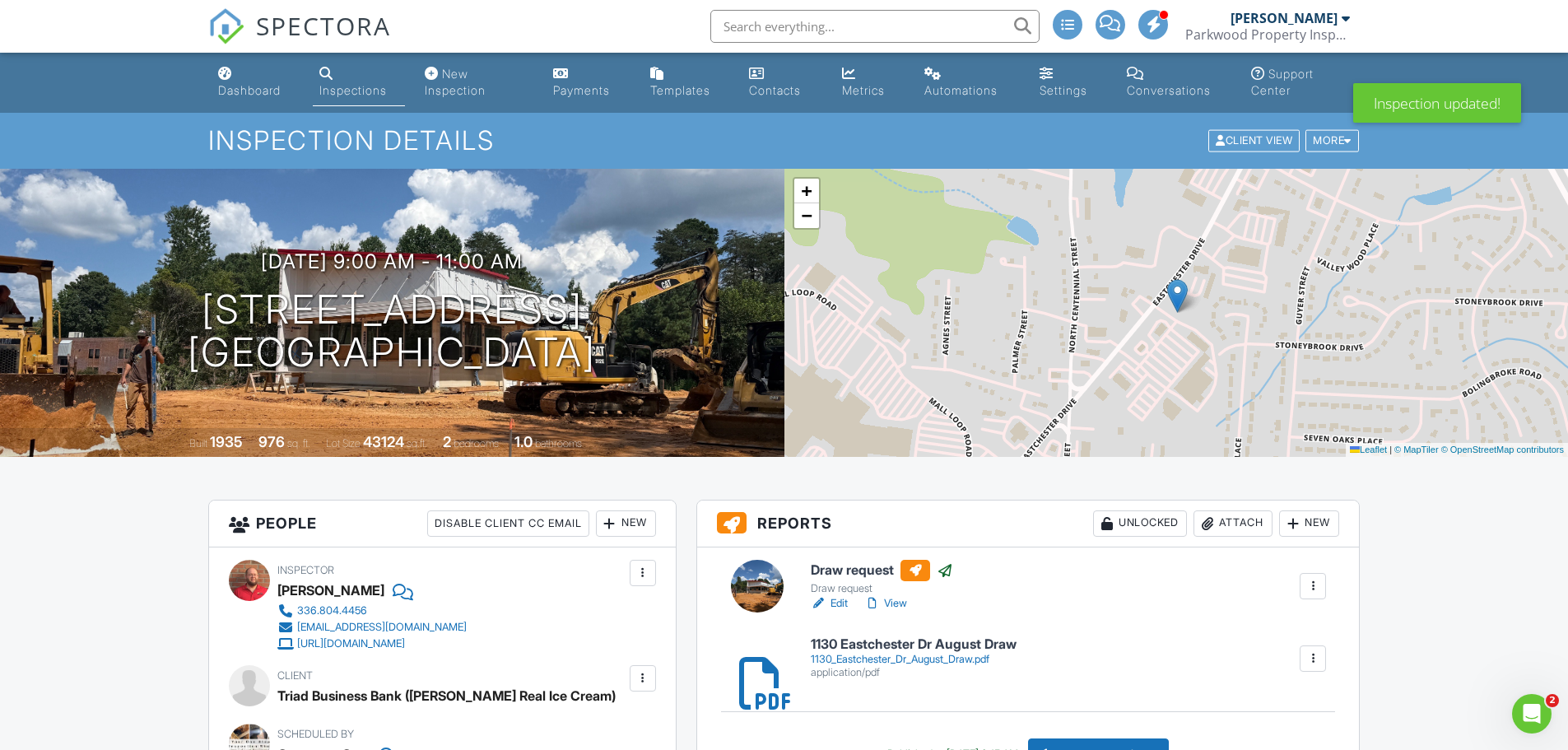
click at [774, 26] on input "text" at bounding box center [875, 26] width 329 height 33
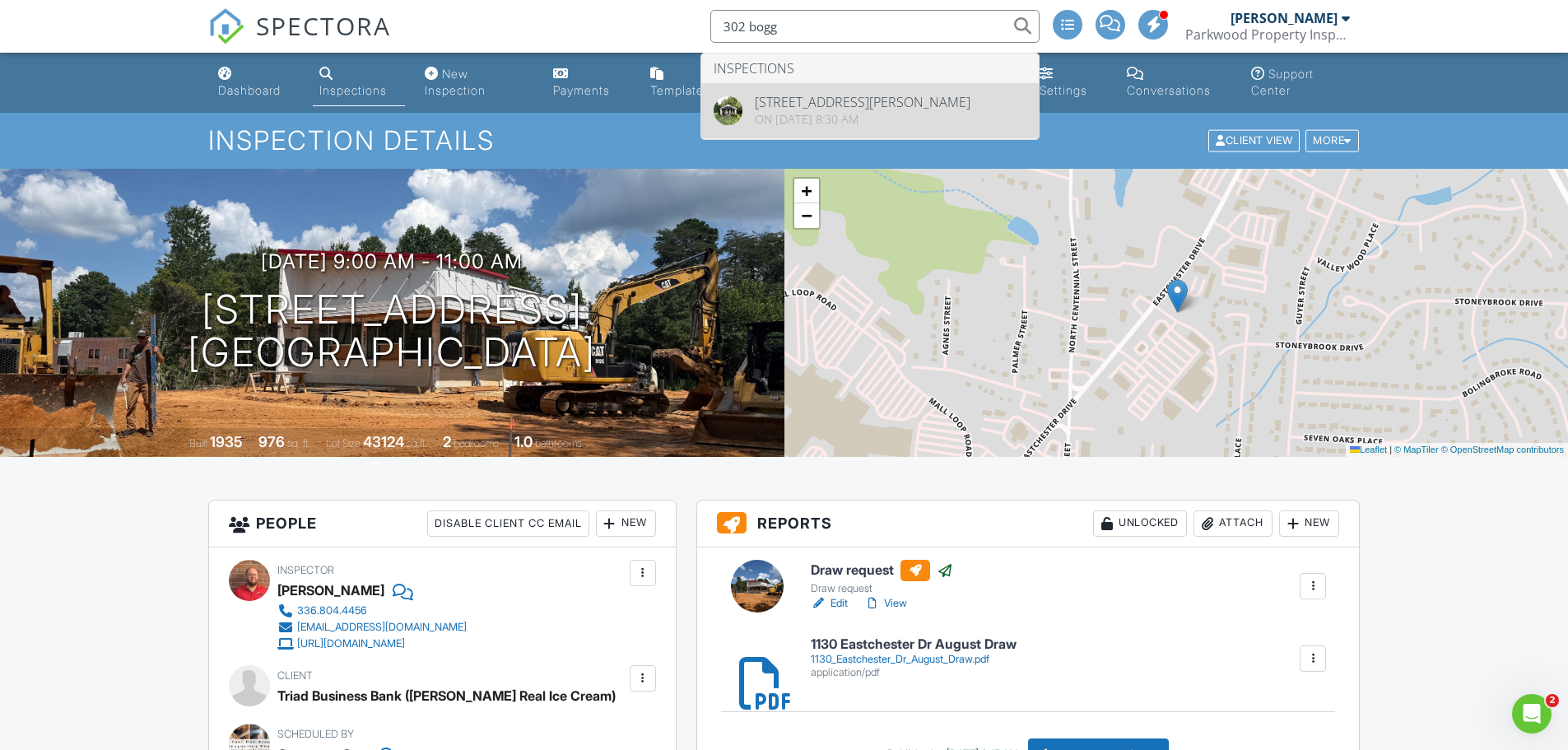
type input "302 bogg"
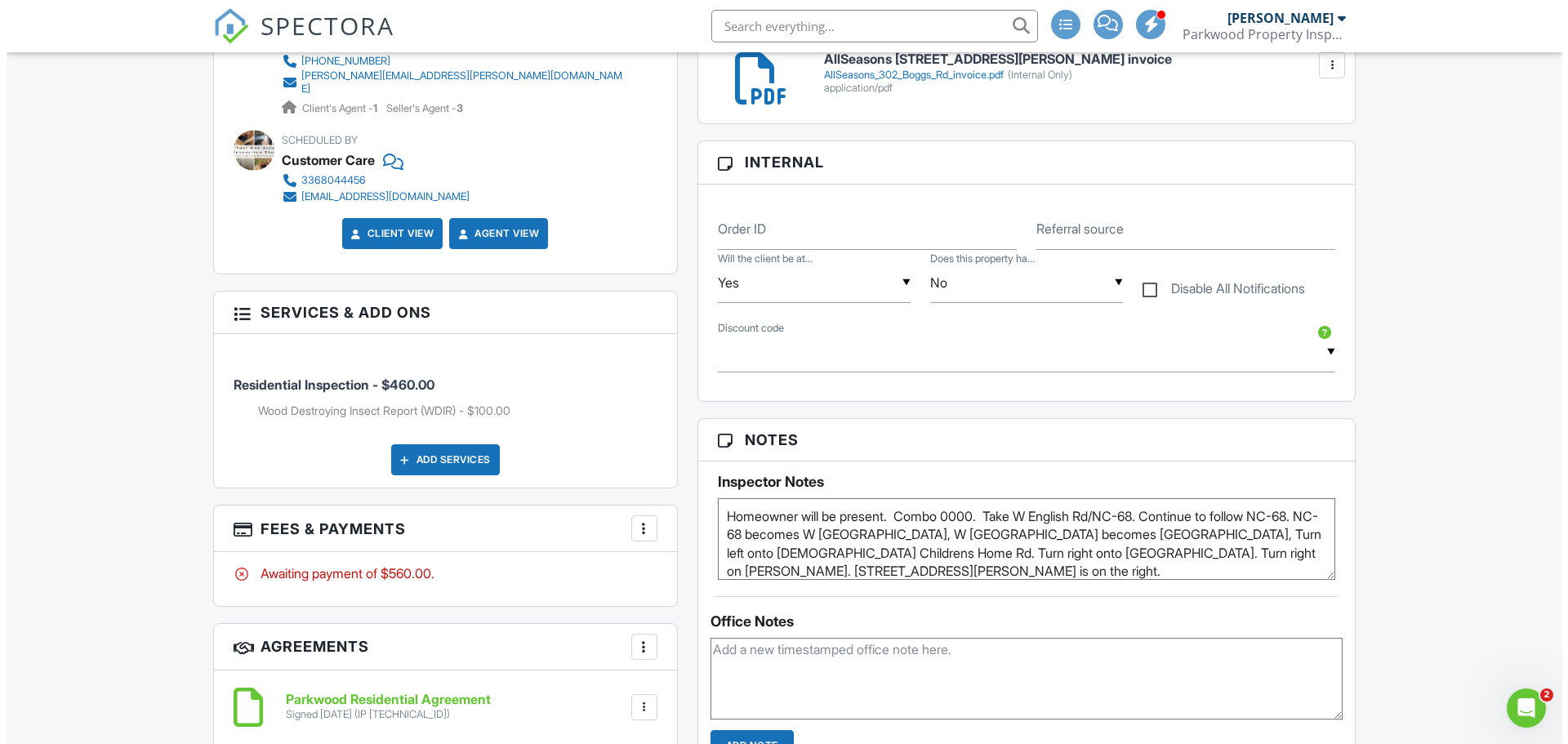
scroll to position [899, 0]
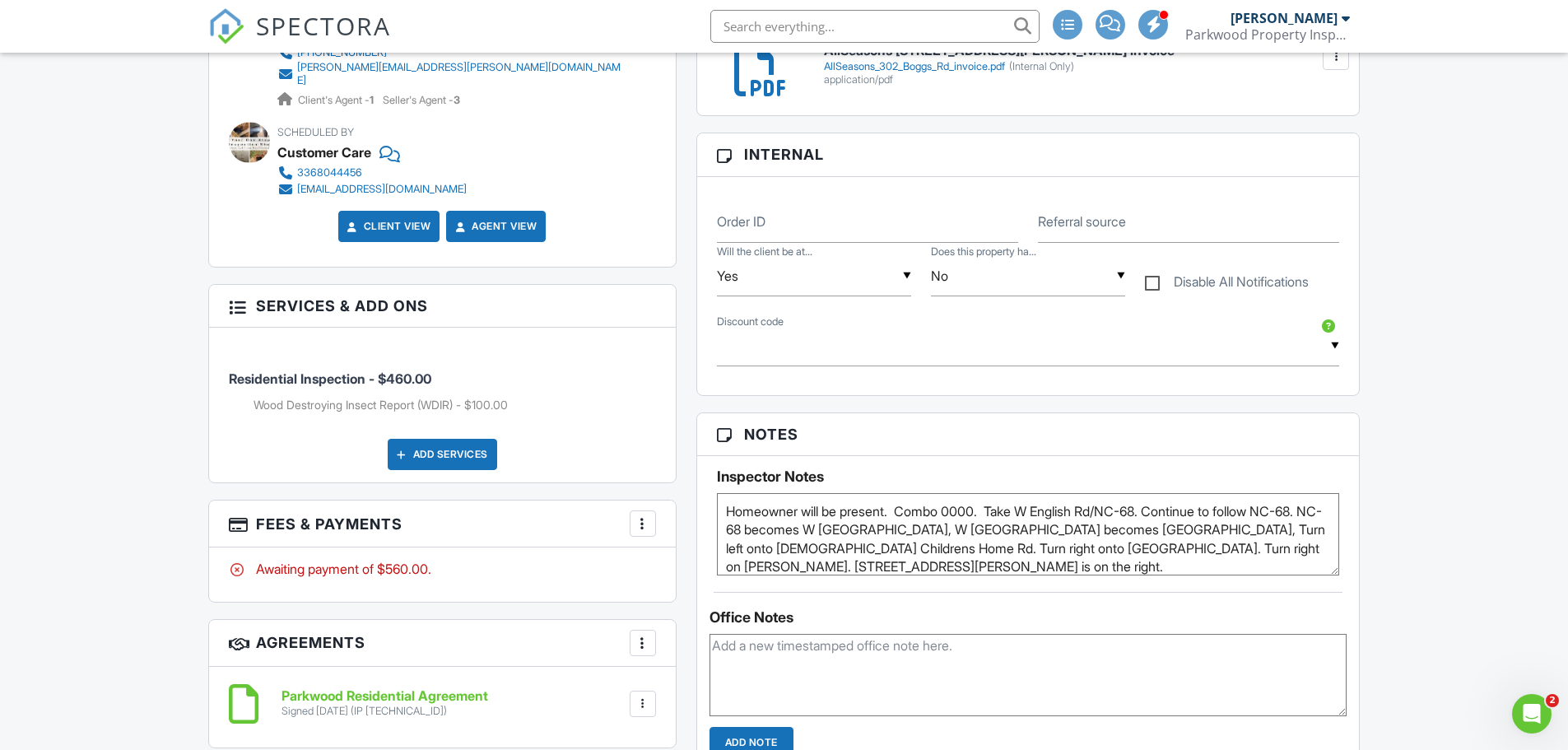
click at [648, 520] on div at bounding box center [643, 524] width 16 height 16
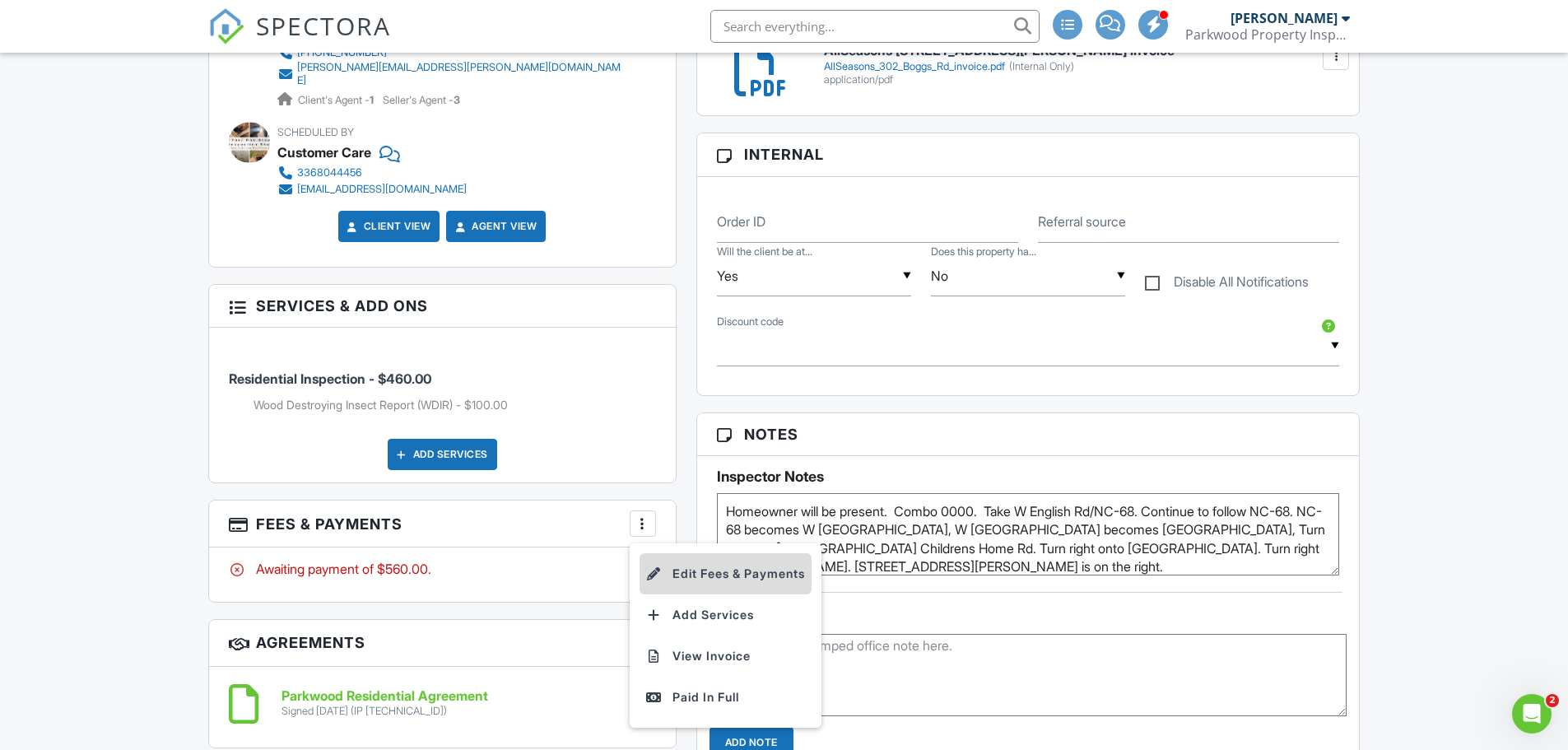
click at [723, 567] on li "Edit Fees & Payments" at bounding box center [725, 574] width 172 height 41
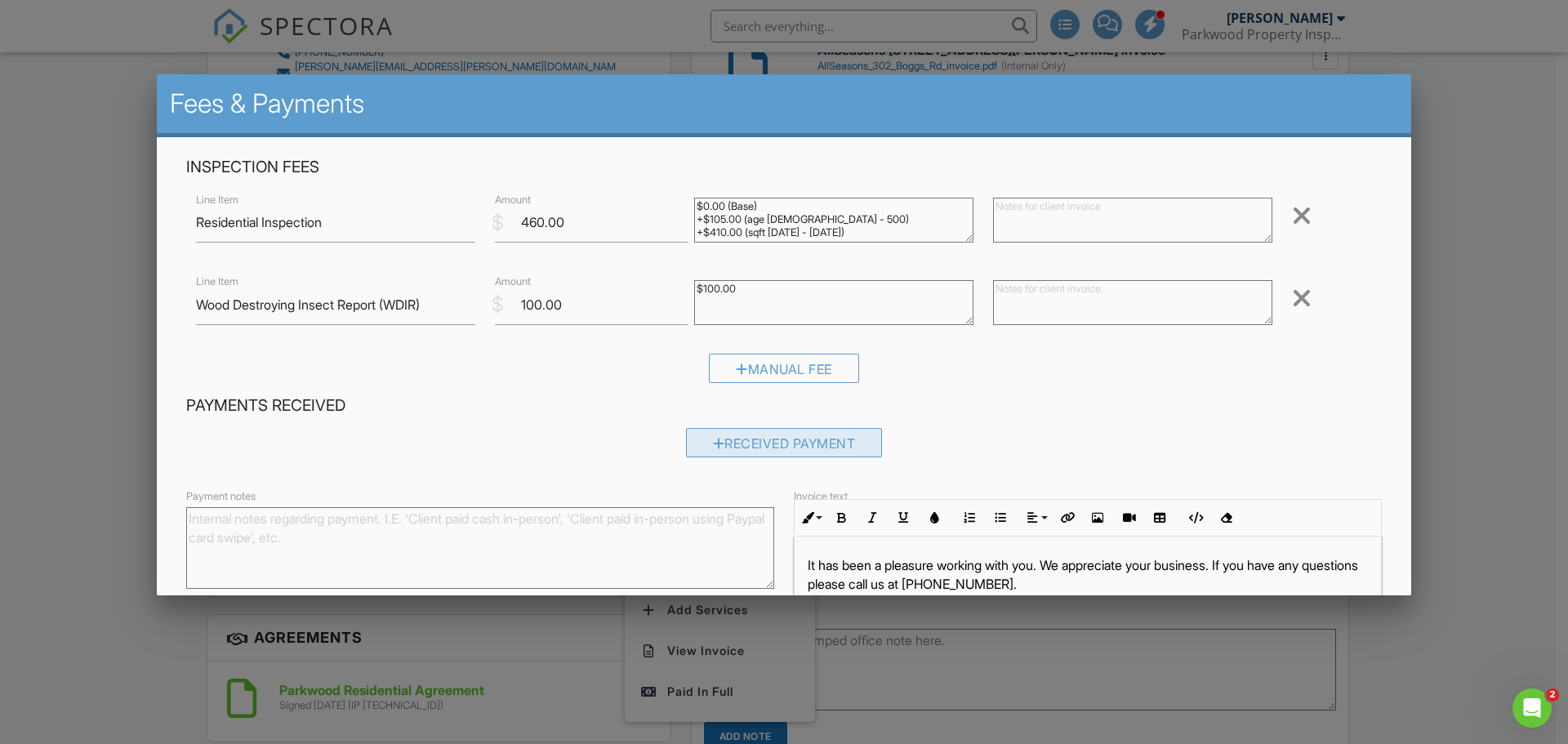
click at [783, 440] on div "Received Payment" at bounding box center [784, 443] width 197 height 29
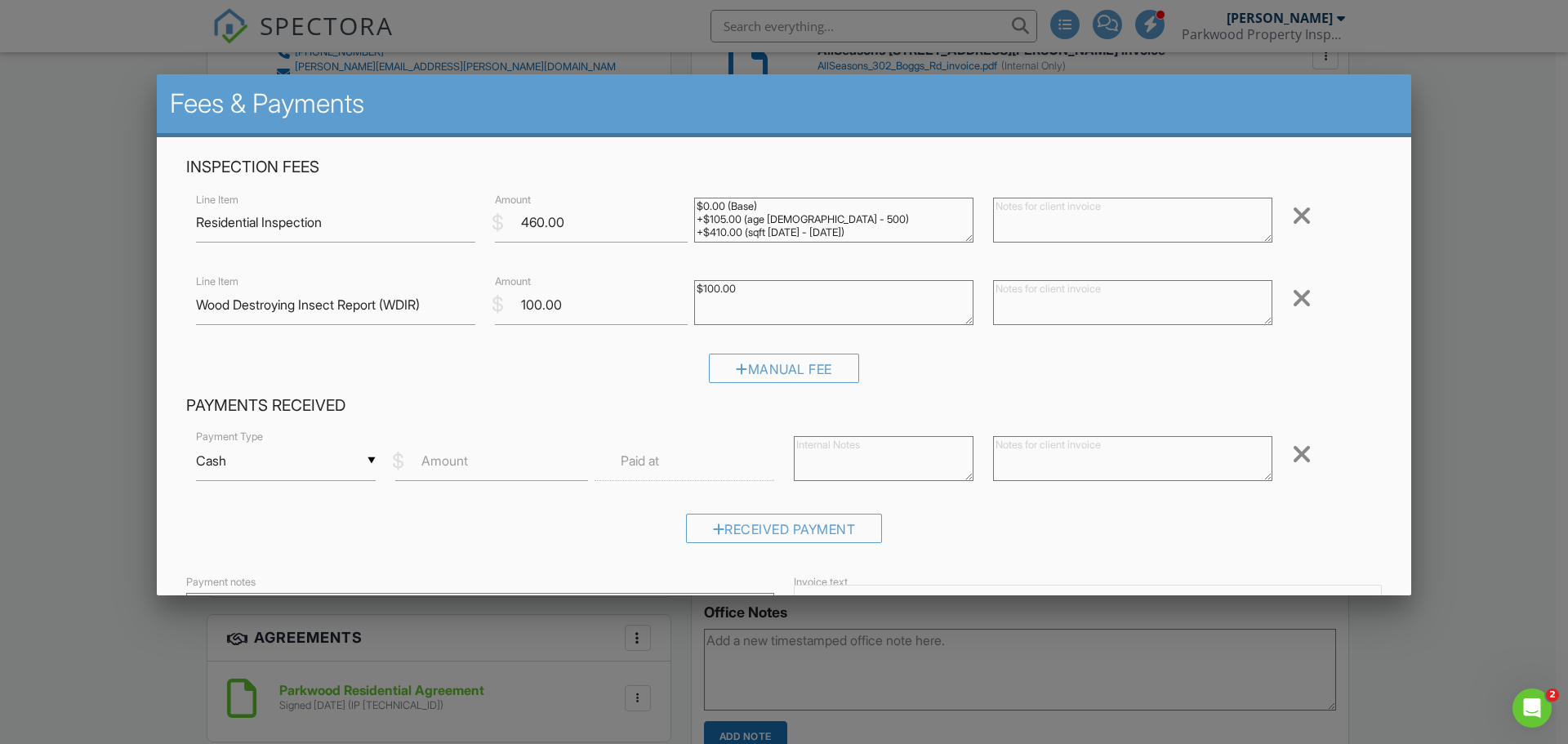
click at [334, 465] on div "▼ Cash Cash Check On-Site Card Other Cash Check On-Site Card Other" at bounding box center [286, 461] width 180 height 40
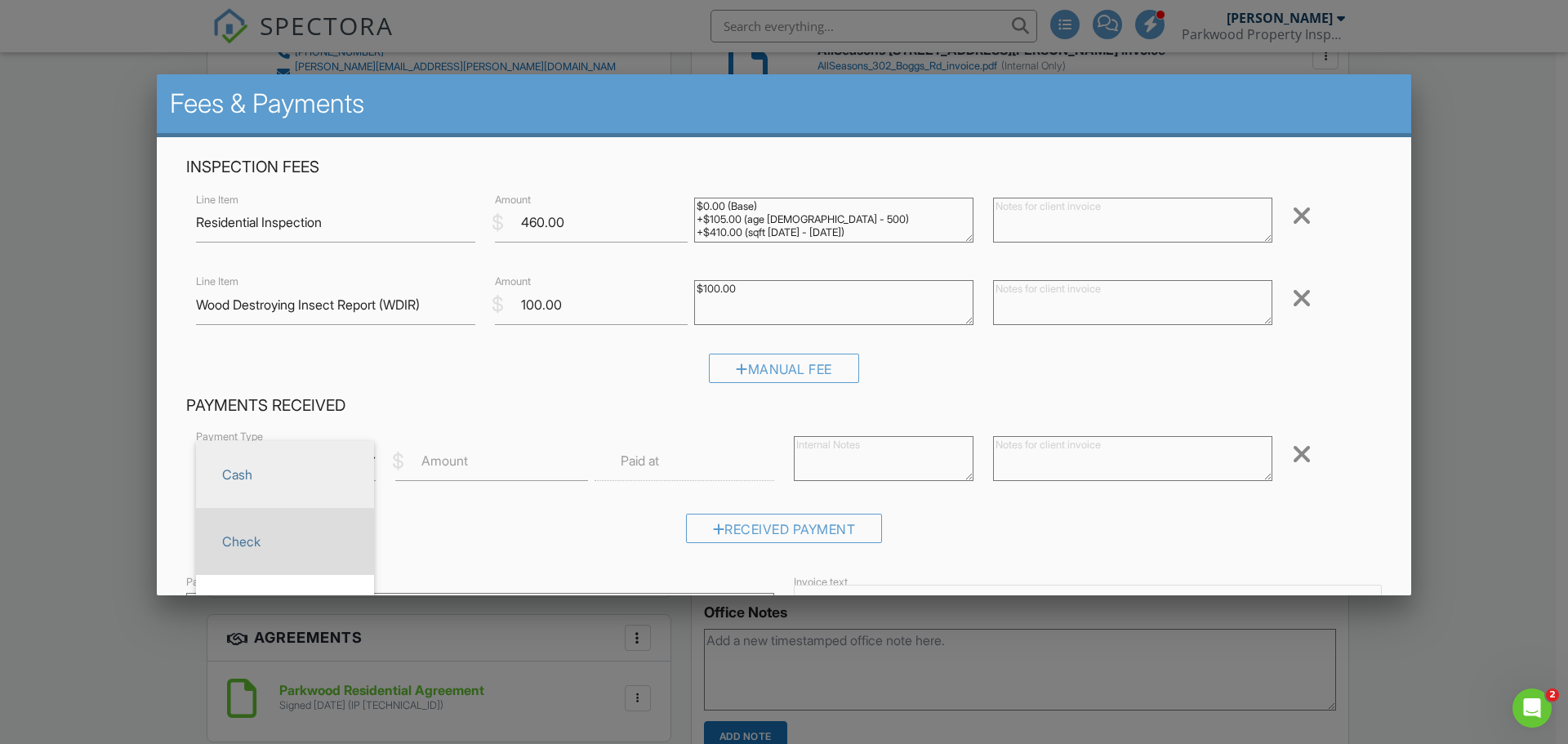
click at [305, 548] on span "Check" at bounding box center [285, 541] width 152 height 41
type input "Check"
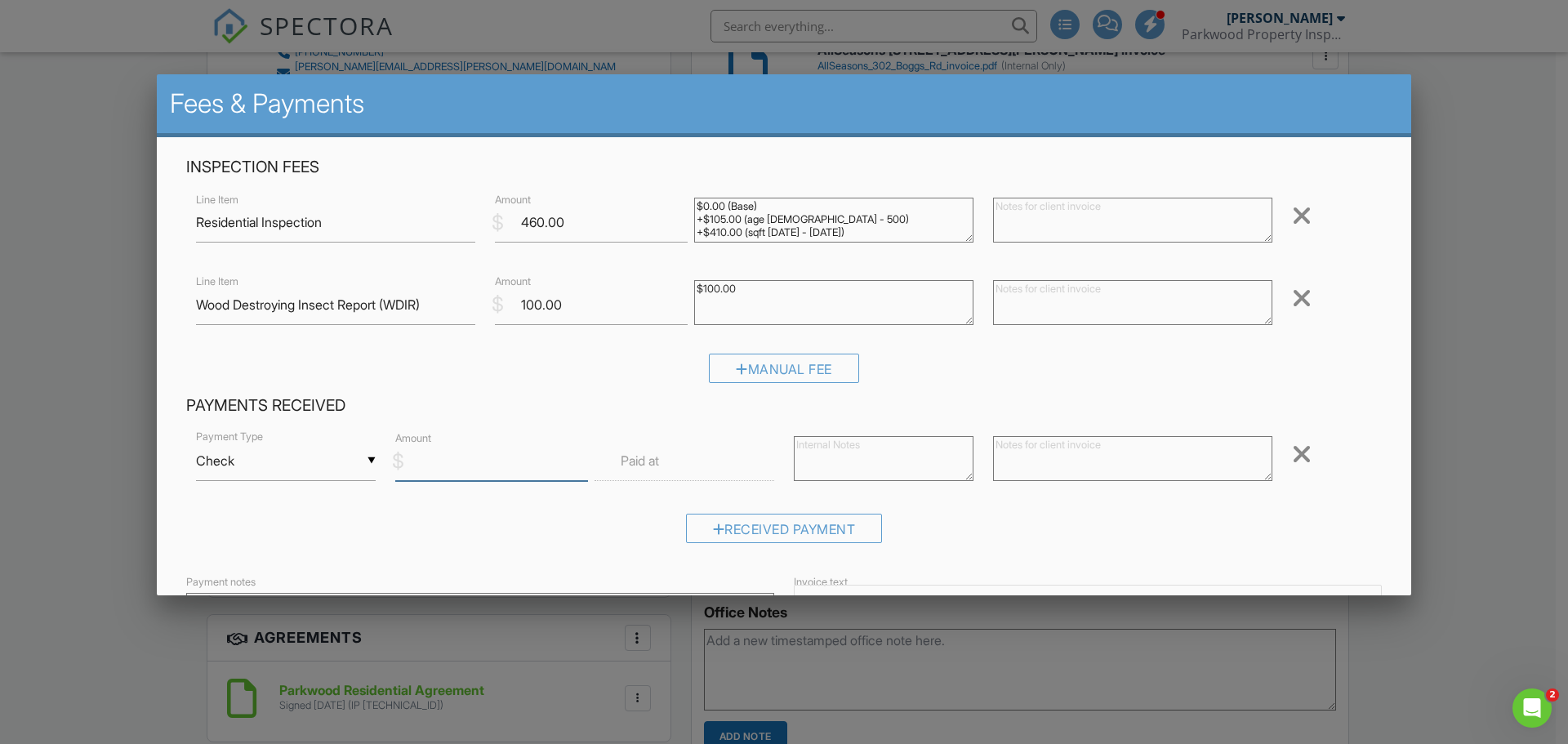
click at [506, 468] on input "Amount" at bounding box center [491, 461] width 193 height 40
type input "560"
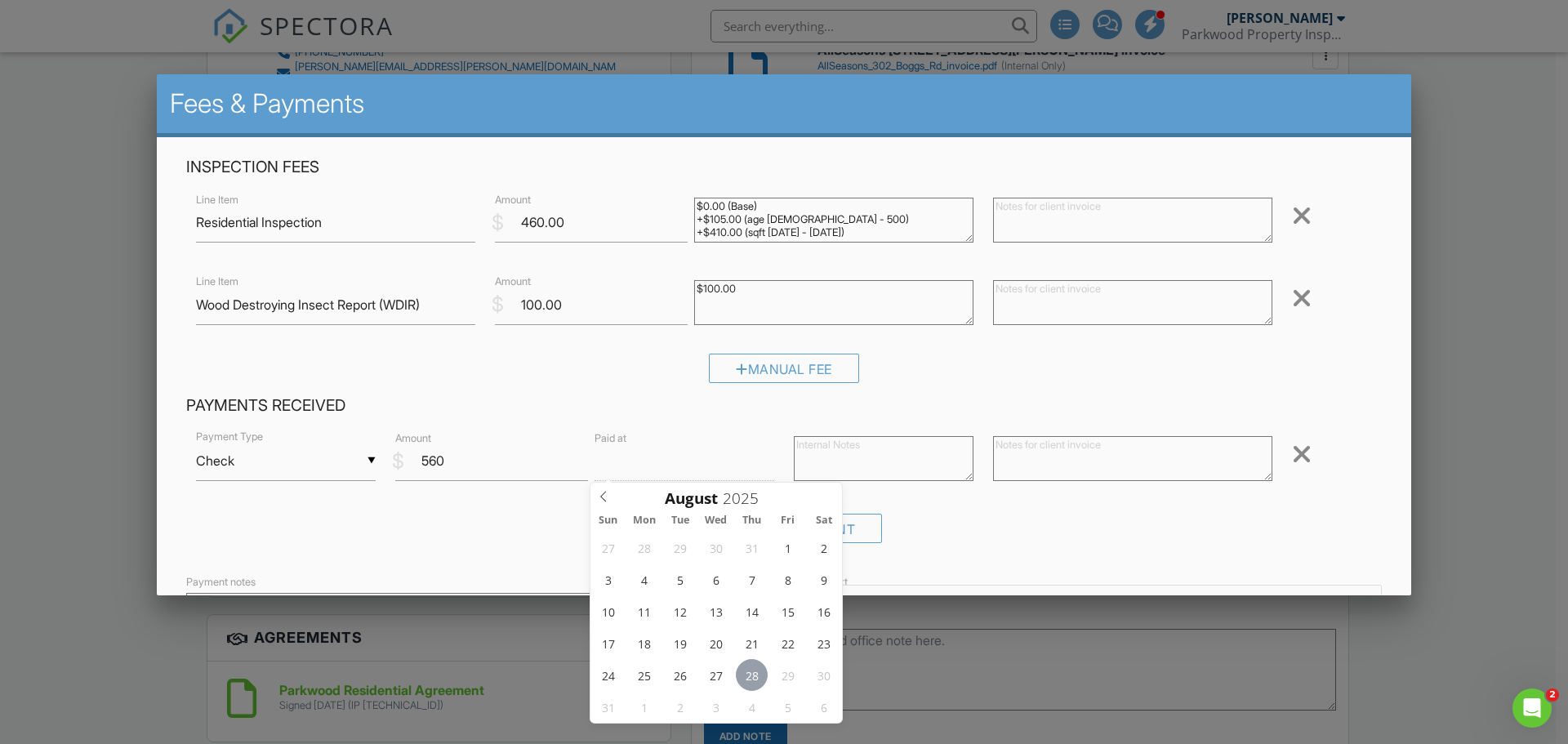
type input "11"
type input "[DATE] 11:00 AM"
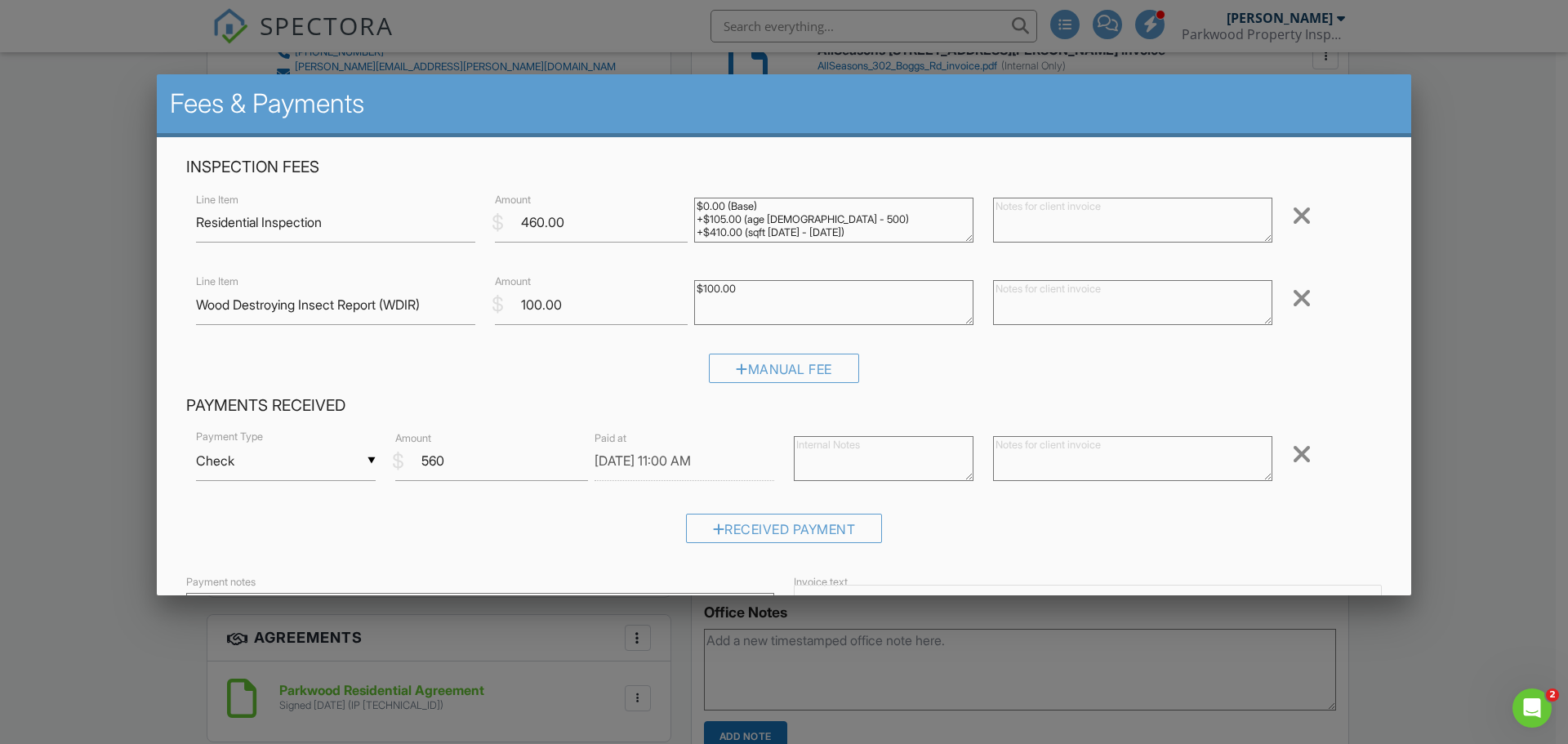
click at [860, 461] on textarea at bounding box center [883, 459] width 180 height 45
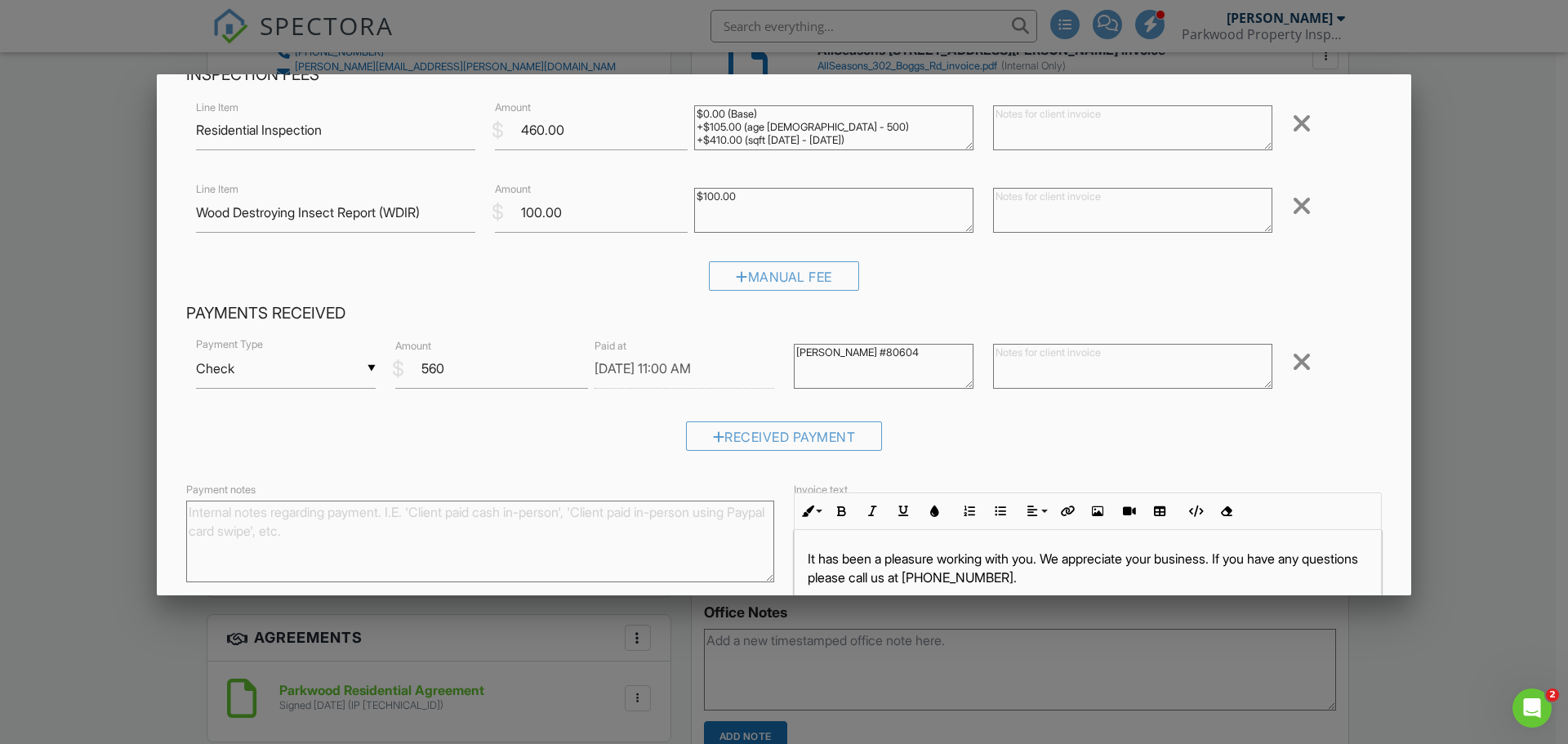
scroll to position [227, 0]
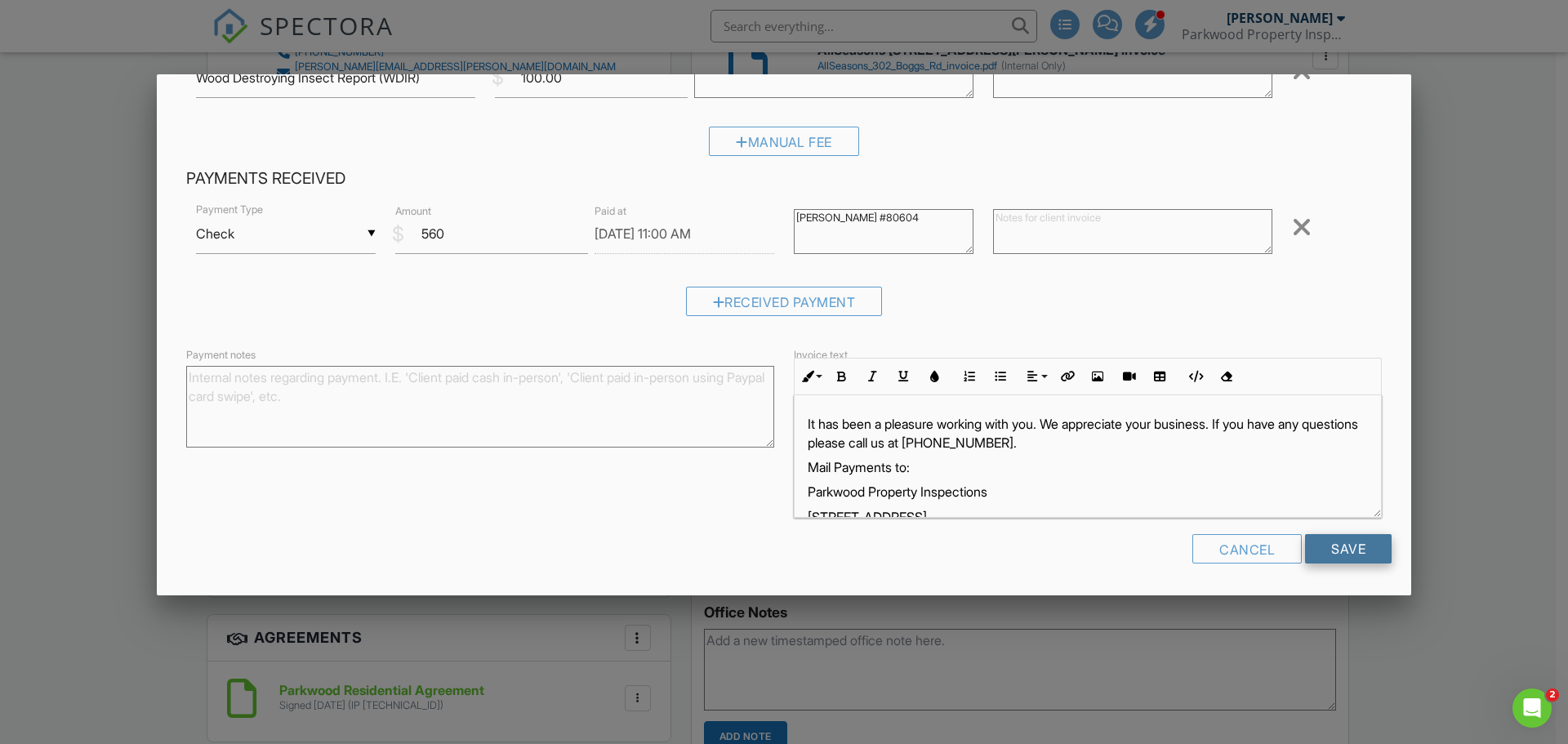
type textarea "[PERSON_NAME] #80604"
click at [1347, 546] on input "Save" at bounding box center [1348, 548] width 87 height 29
